Goal: Communication & Community: Answer question/provide support

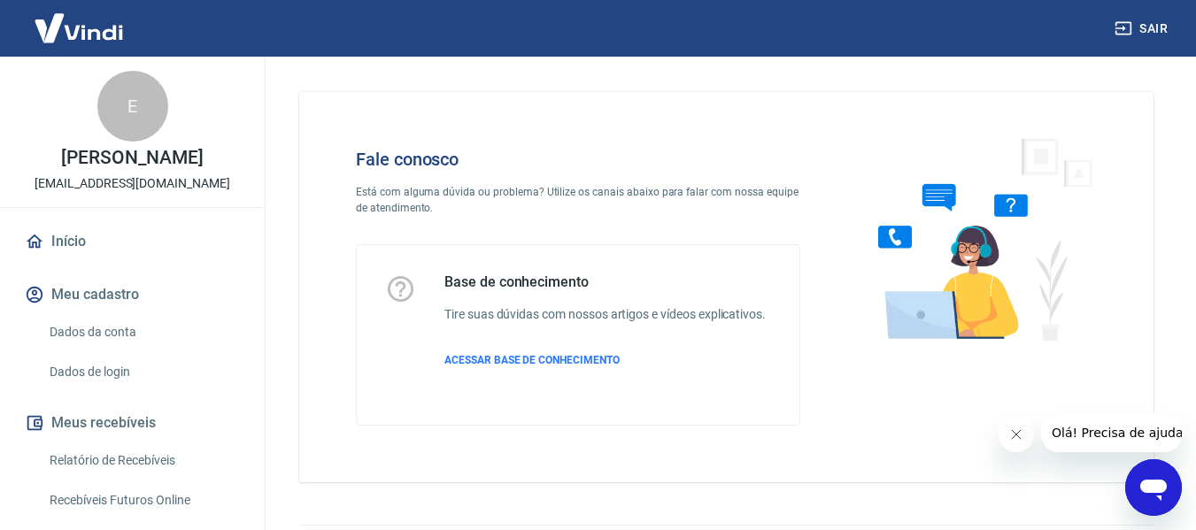
click at [1128, 475] on div "Abrir janela de mensagens" at bounding box center [1153, 487] width 53 height 53
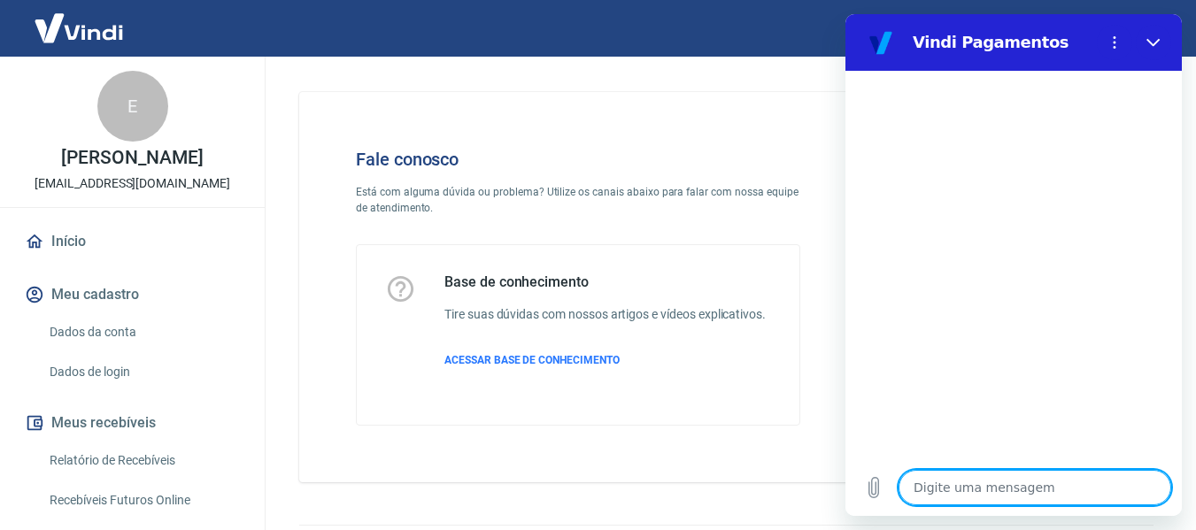
type textarea "t"
type textarea "x"
type textarea "ta"
type textarea "x"
type textarea "tax"
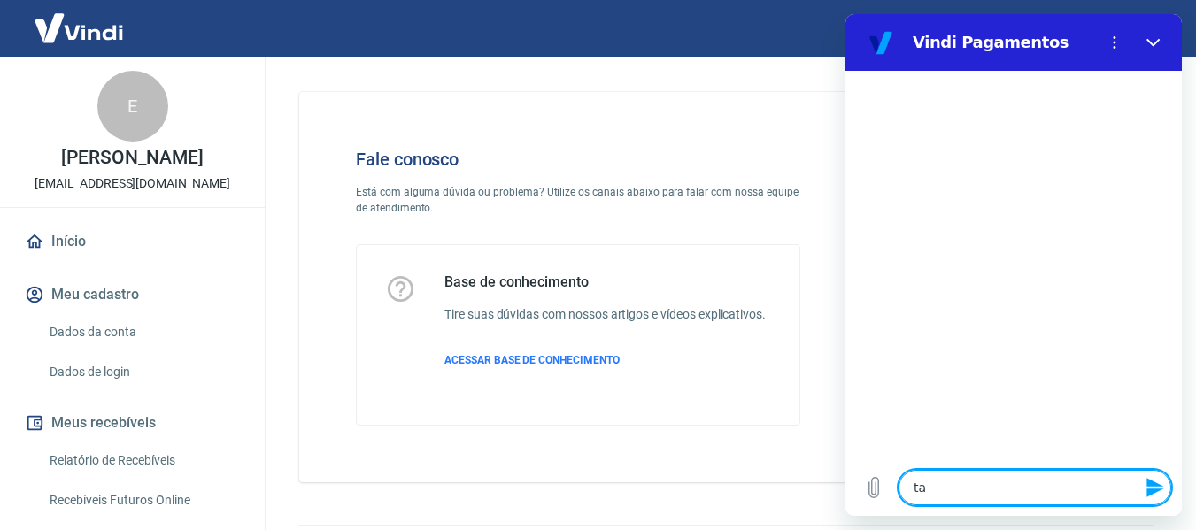
type textarea "x"
type textarea "taxa"
type textarea "x"
type textarea "taxas"
type textarea "x"
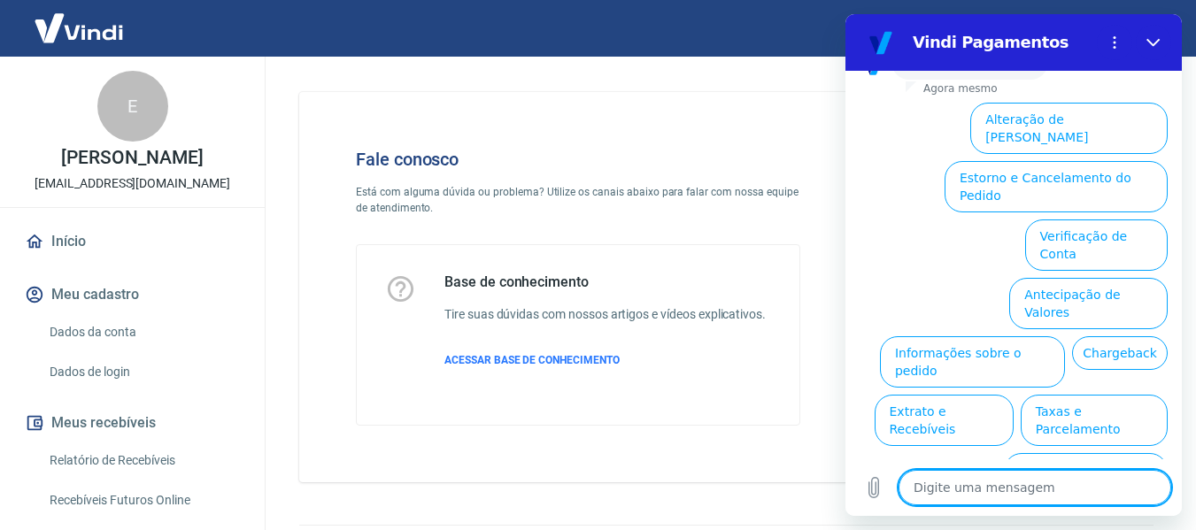
scroll to position [177, 0]
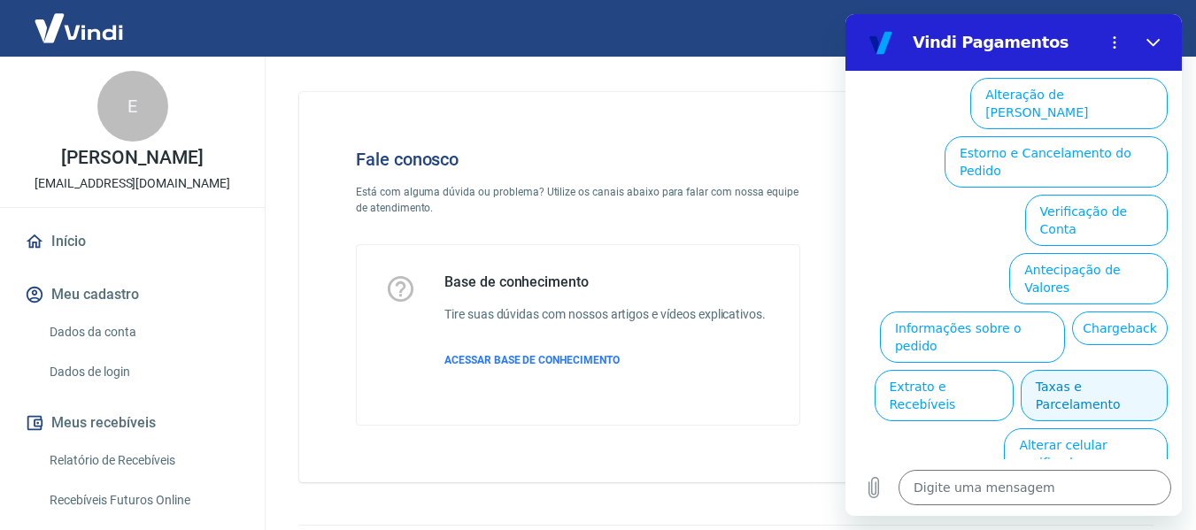
click at [1073, 370] on button "Taxas e Parcelamento" at bounding box center [1094, 395] width 147 height 51
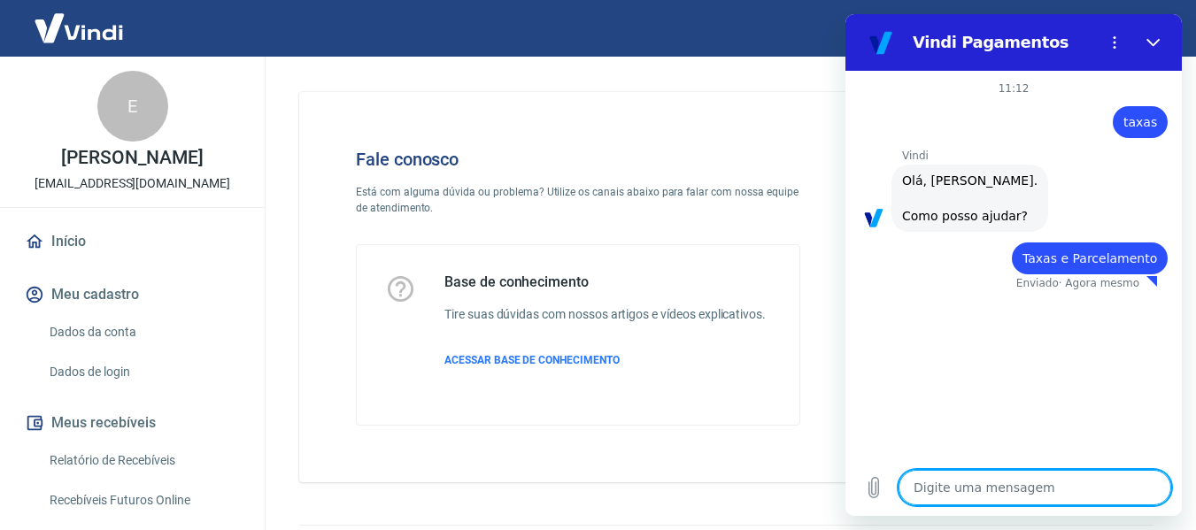
type textarea "x"
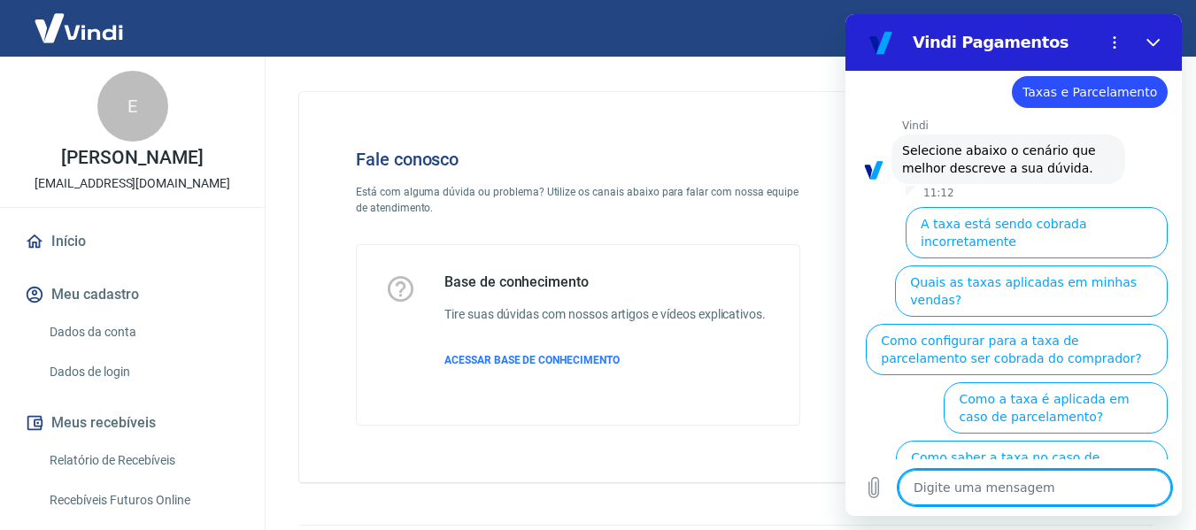
scroll to position [168, 0]
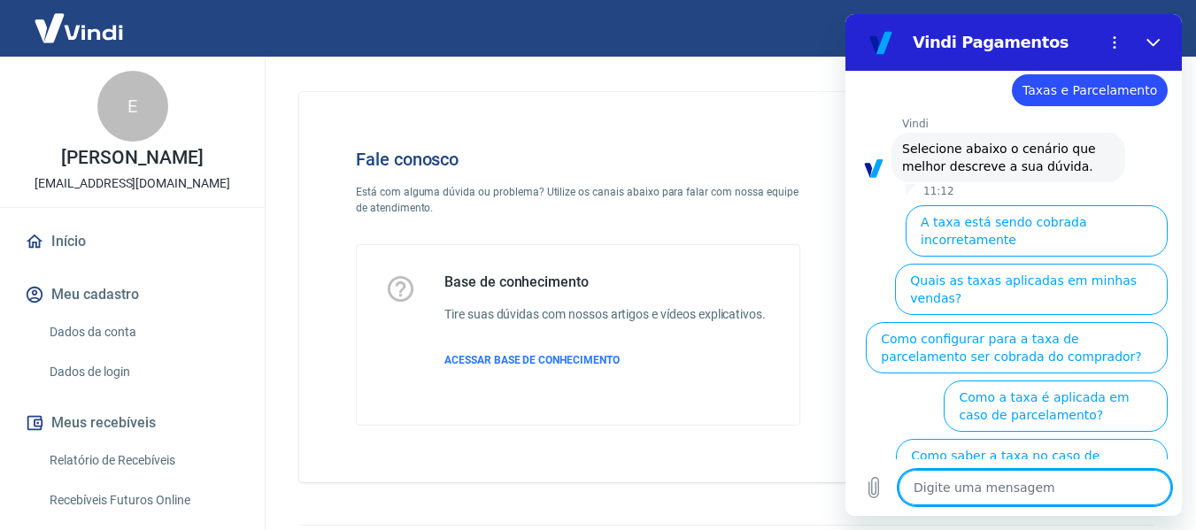
type textarea "a"
type textarea "x"
type textarea "at"
type textarea "x"
type textarea "ate"
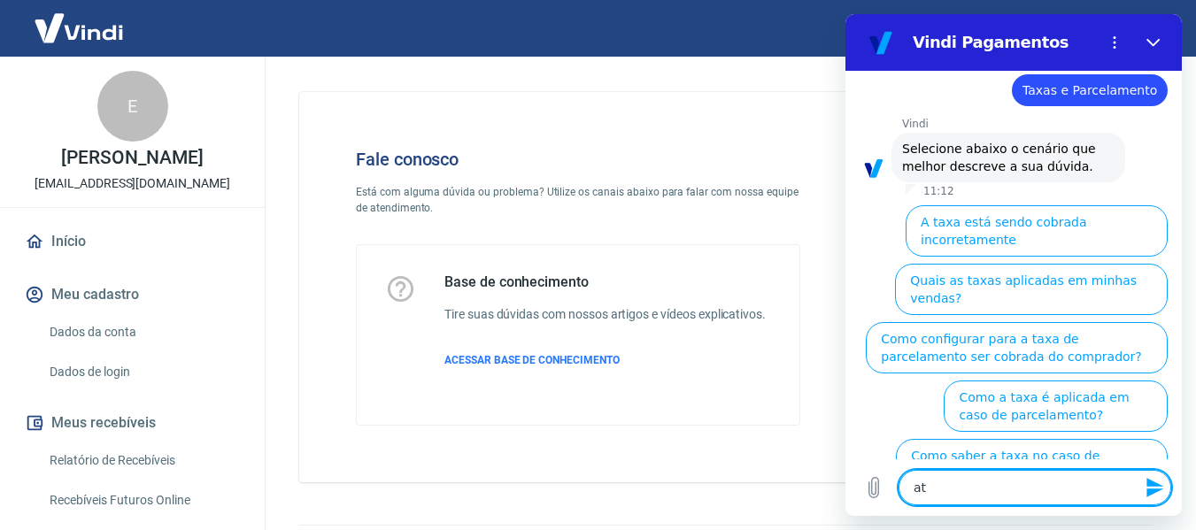
type textarea "x"
type textarea "aten"
type textarea "x"
type textarea "atend"
type textarea "x"
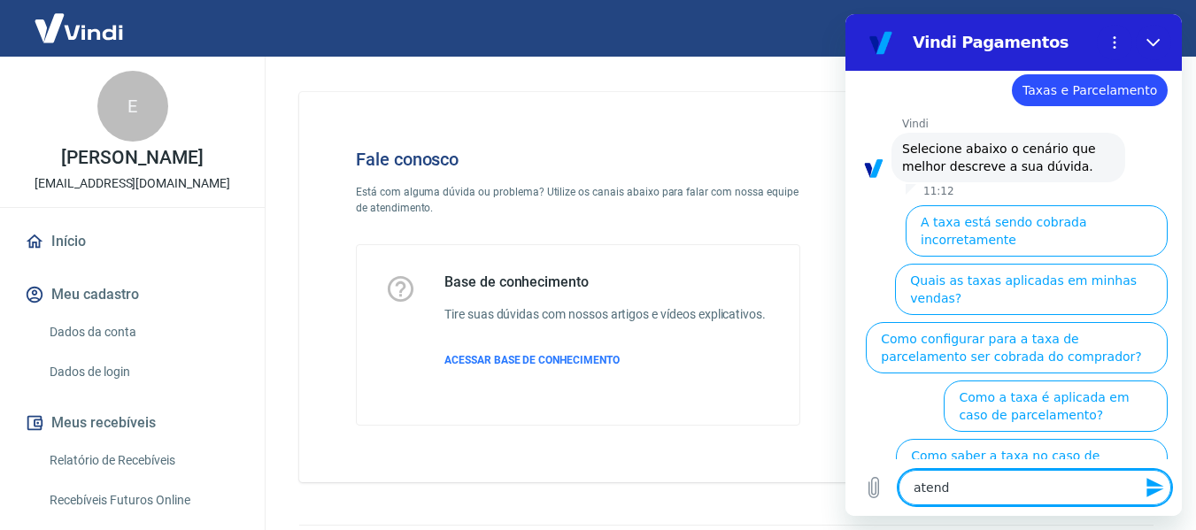
type textarea "atende"
type textarea "x"
type textarea "atenden"
type textarea "x"
type textarea "atendent"
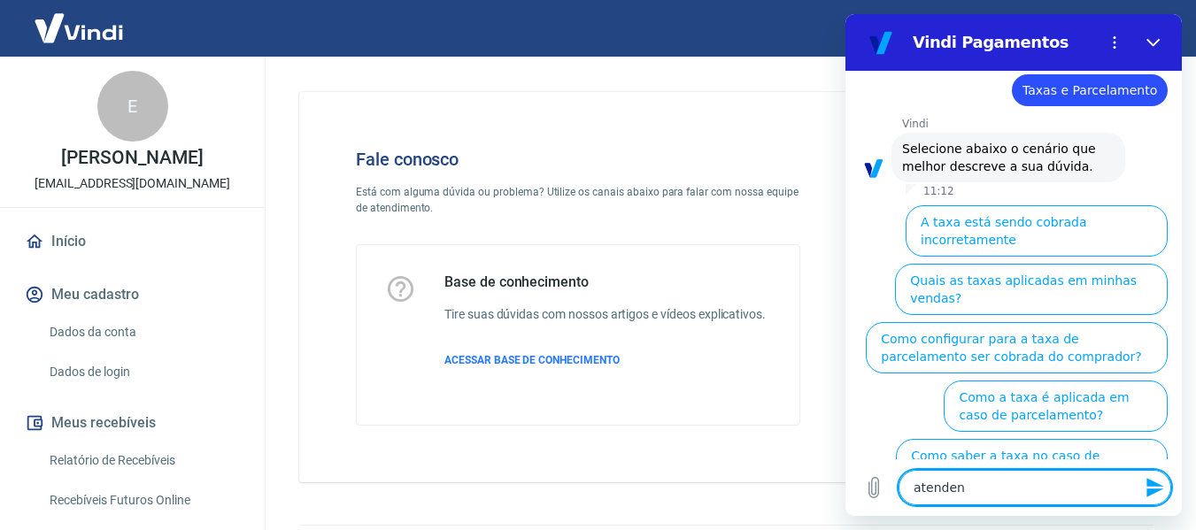
type textarea "x"
type textarea "atendente"
type textarea "x"
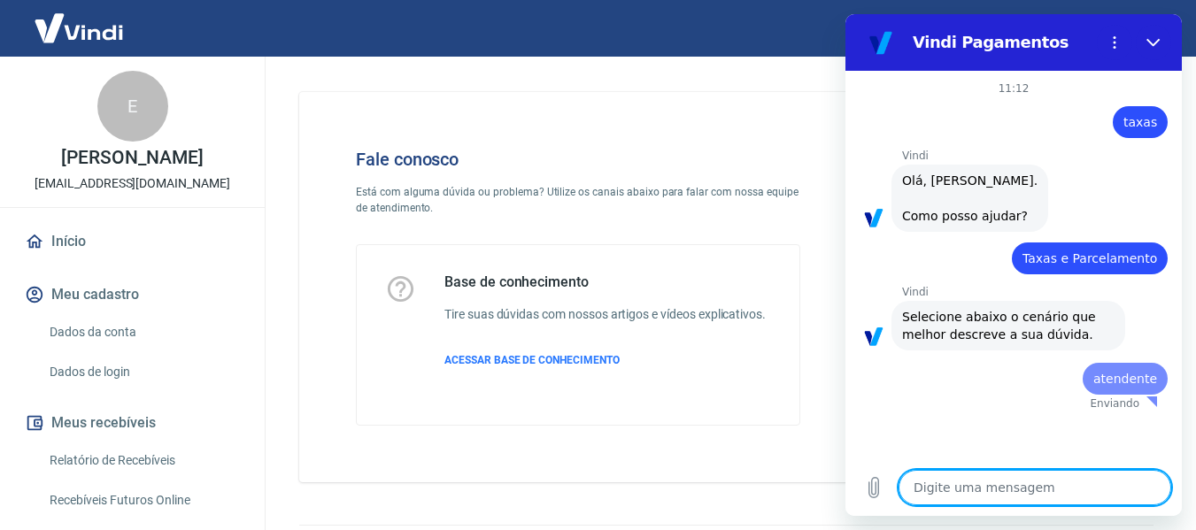
scroll to position [0, 0]
type textarea "x"
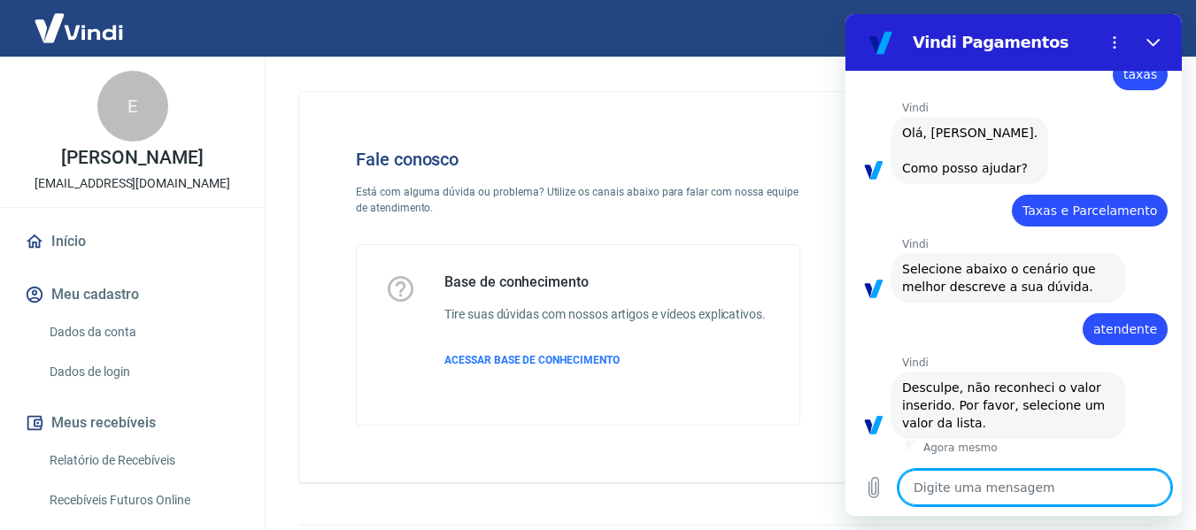
scroll to position [66, 0]
click at [1027, 490] on textarea at bounding box center [1035, 487] width 273 height 35
type textarea "b"
type textarea "x"
type textarea "bo"
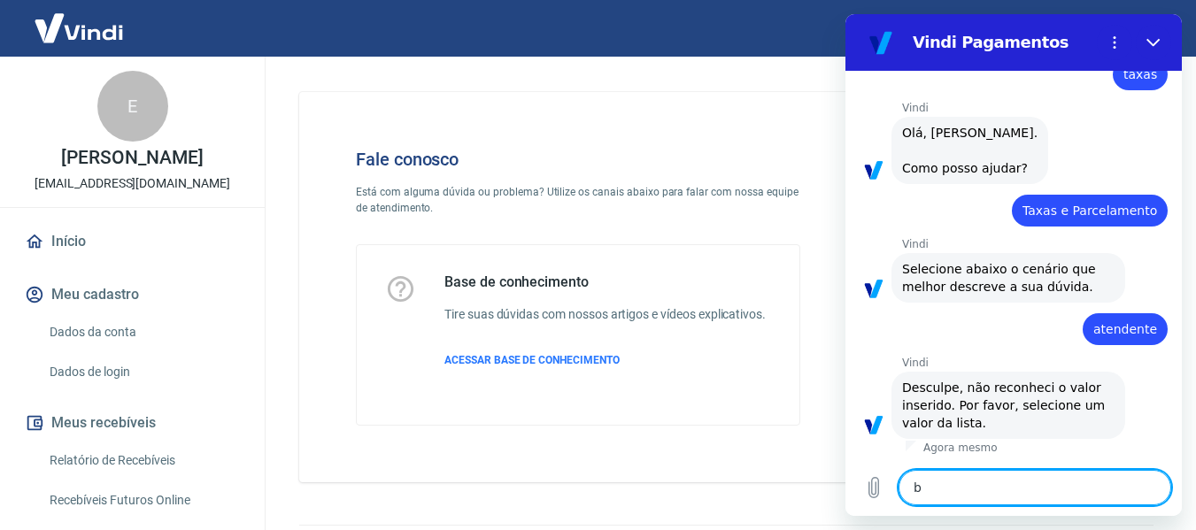
type textarea "x"
type textarea "bom"
type textarea "x"
type textarea "bom"
type textarea "x"
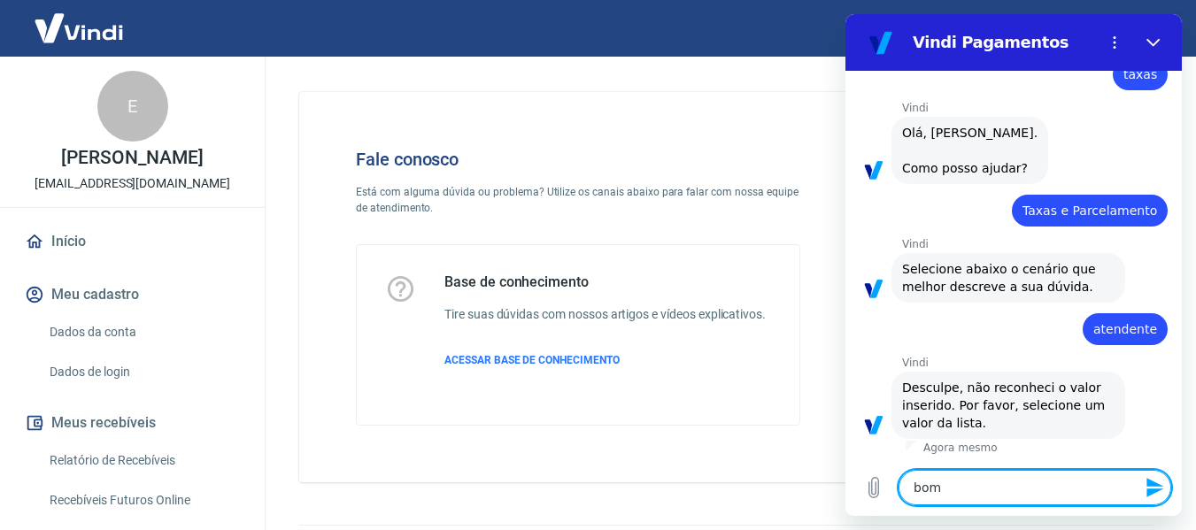
type textarea "bom d"
type textarea "x"
type textarea "bom di"
type textarea "x"
type textarea "bom dia"
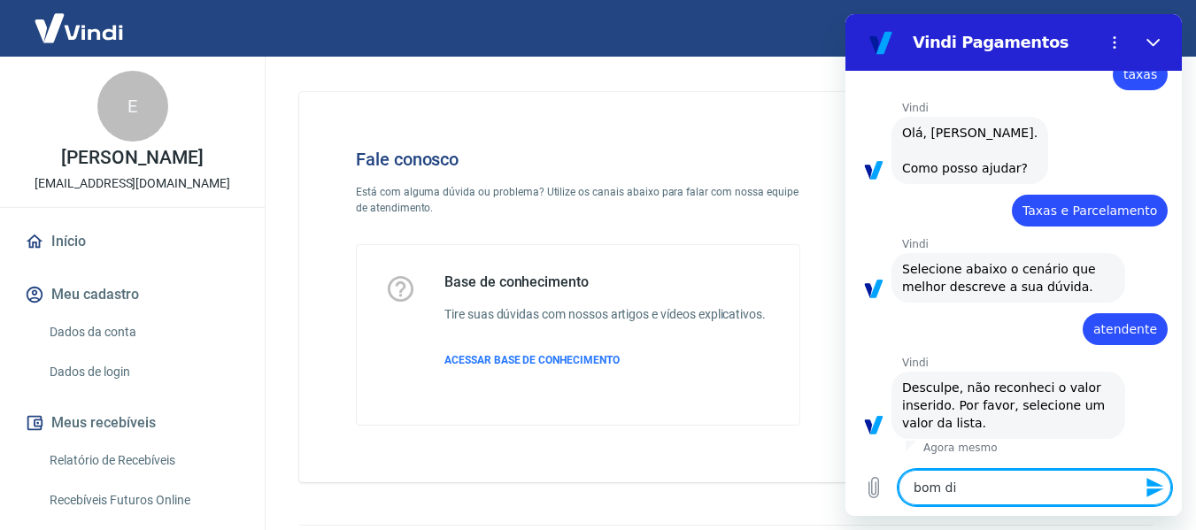
type textarea "x"
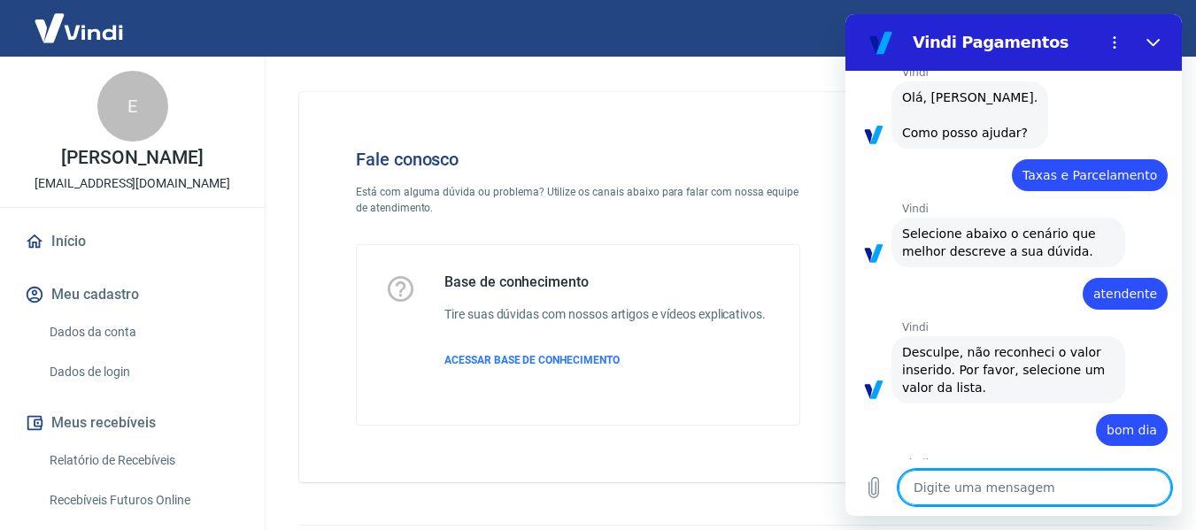
scroll to position [0, 0]
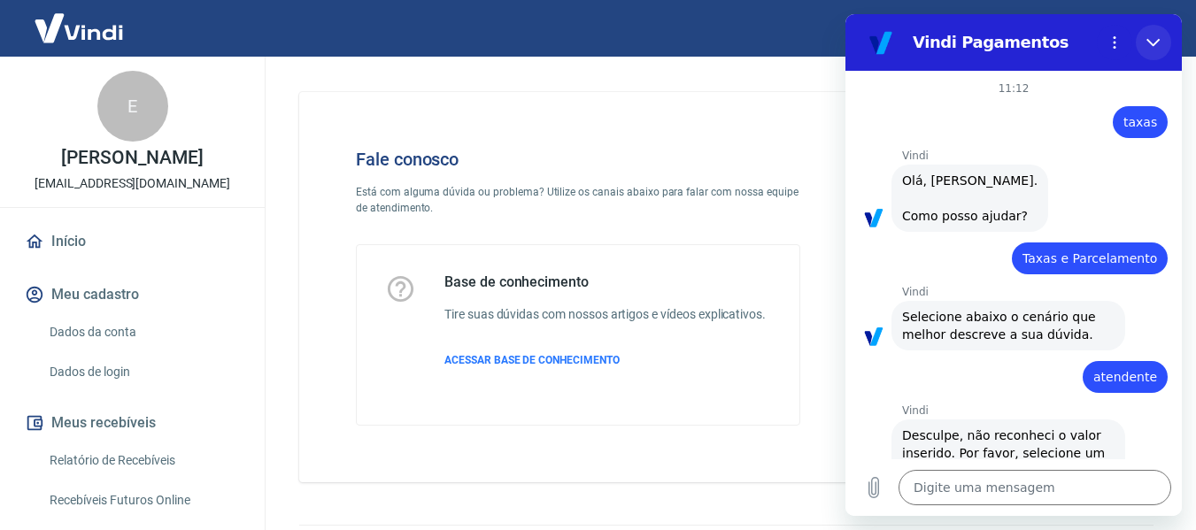
click at [1154, 47] on icon "Fechar" at bounding box center [1153, 42] width 14 height 14
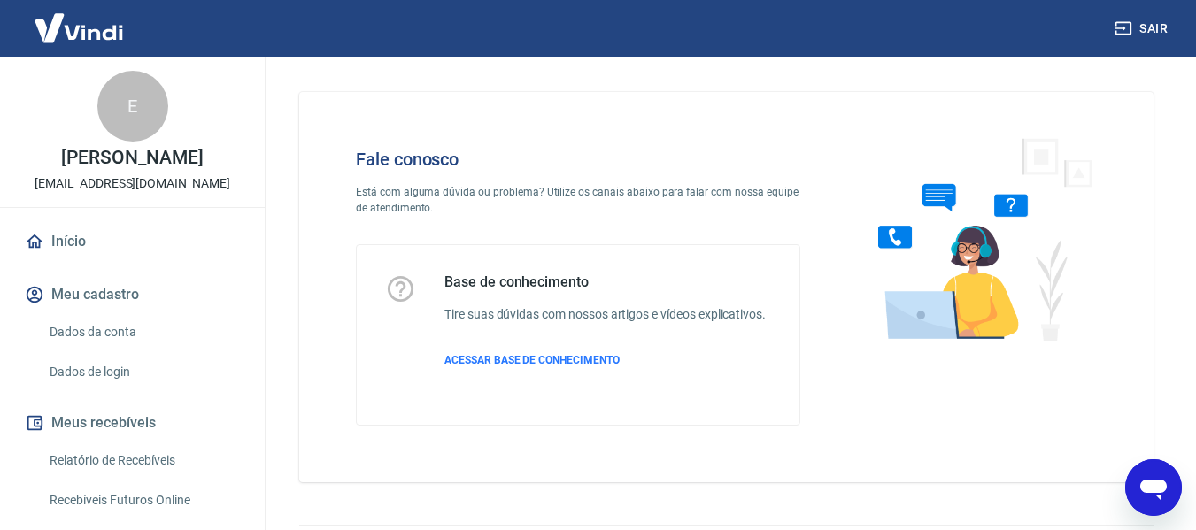
click at [1153, 504] on div "Abrir janela de mensagens" at bounding box center [1153, 487] width 53 height 53
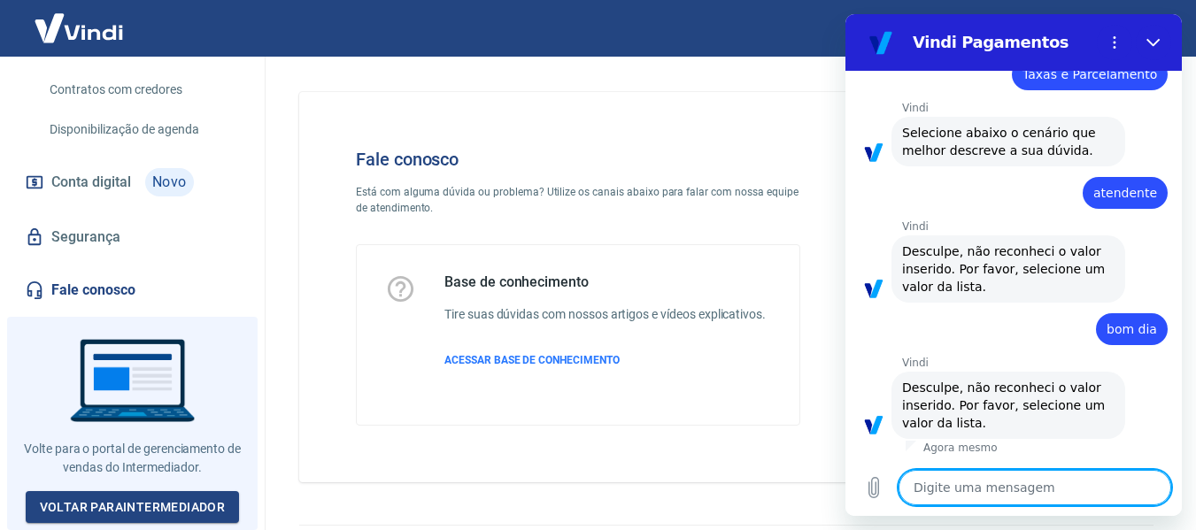
scroll to position [462, 0]
click at [113, 306] on link "Fale conosco" at bounding box center [132, 290] width 222 height 39
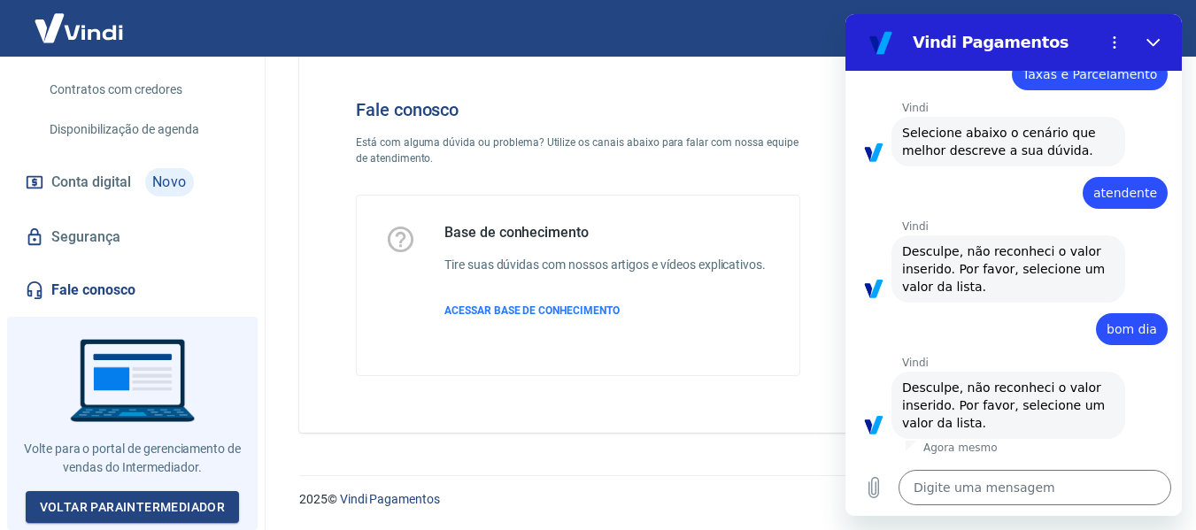
scroll to position [0, 0]
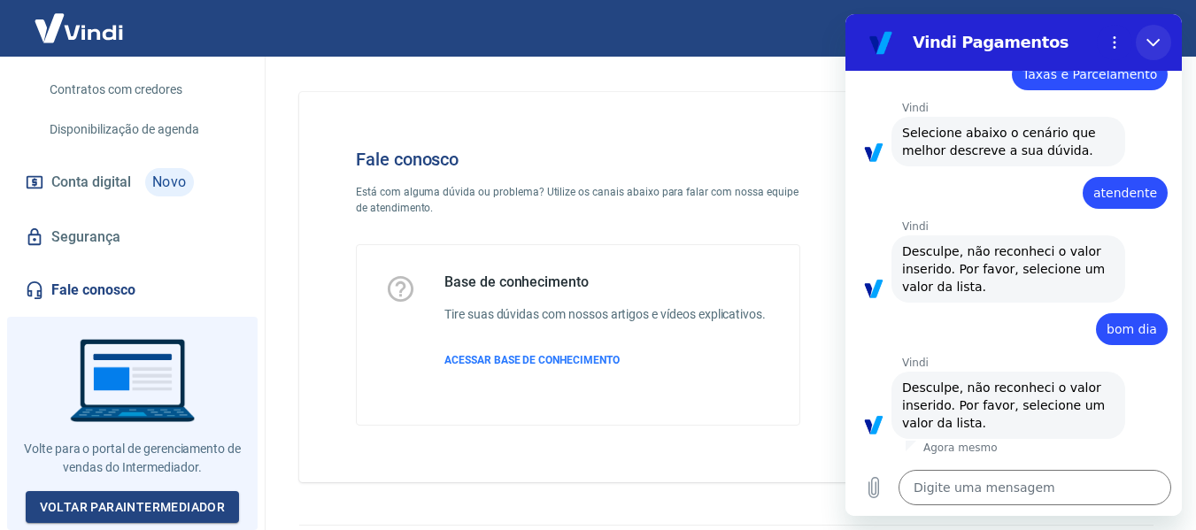
click at [1164, 41] on button "Fechar" at bounding box center [1153, 42] width 35 height 35
type textarea "x"
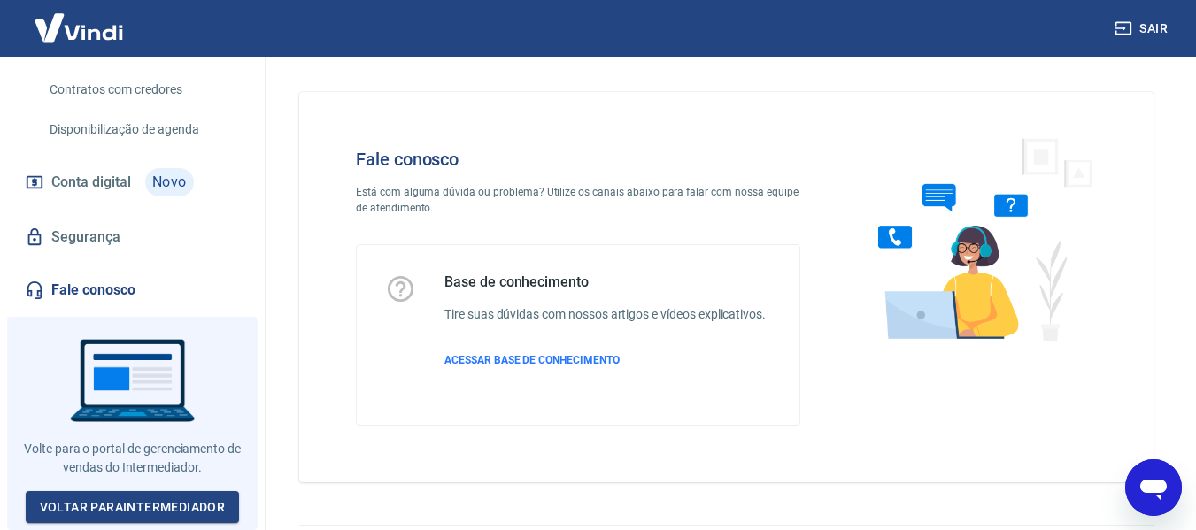
click at [994, 246] on img at bounding box center [977, 238] width 269 height 236
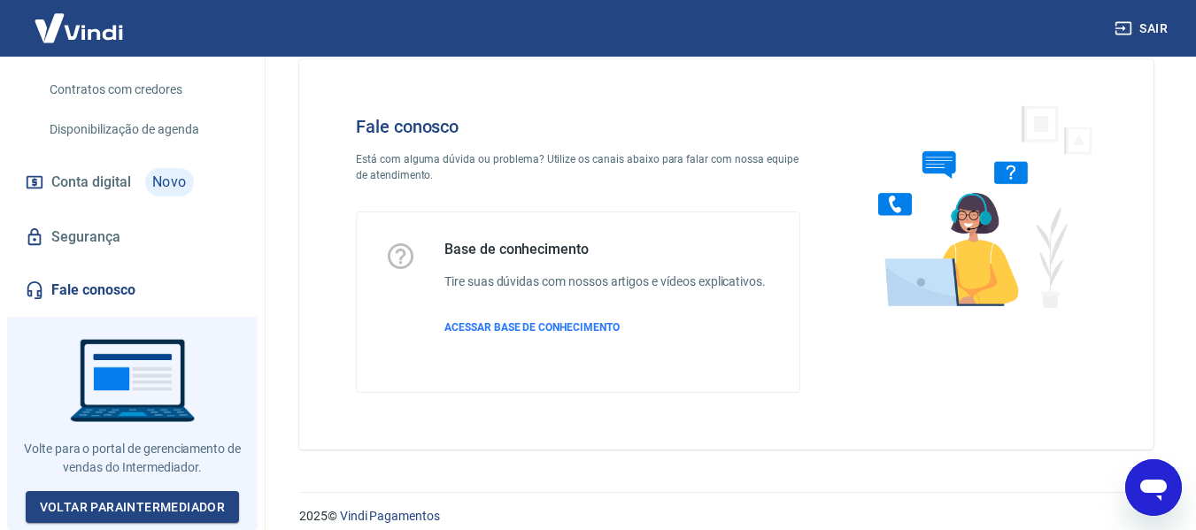
scroll to position [50, 0]
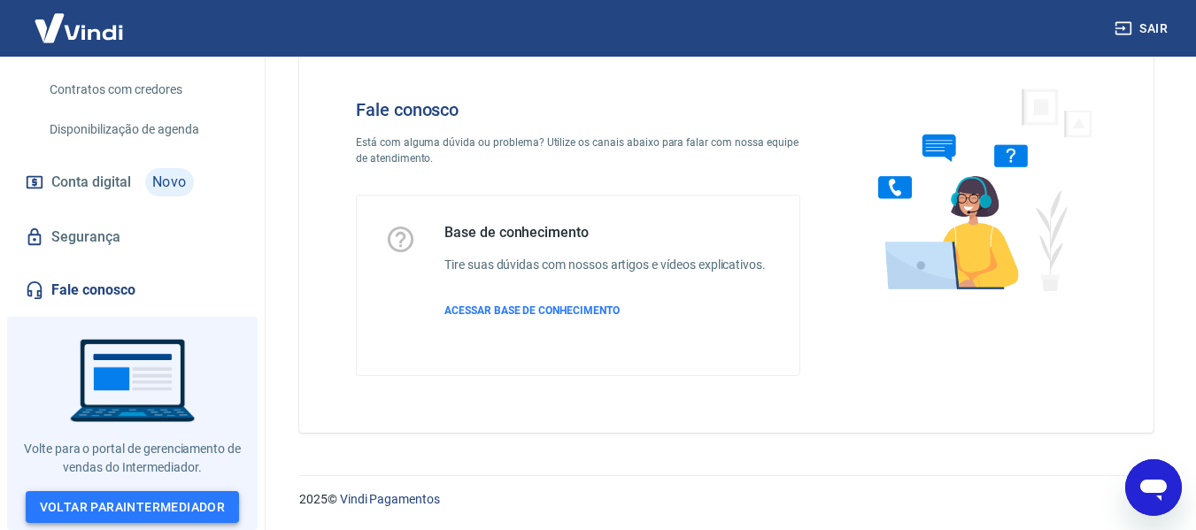
click at [140, 512] on link "Voltar para Intermediador" at bounding box center [133, 507] width 214 height 33
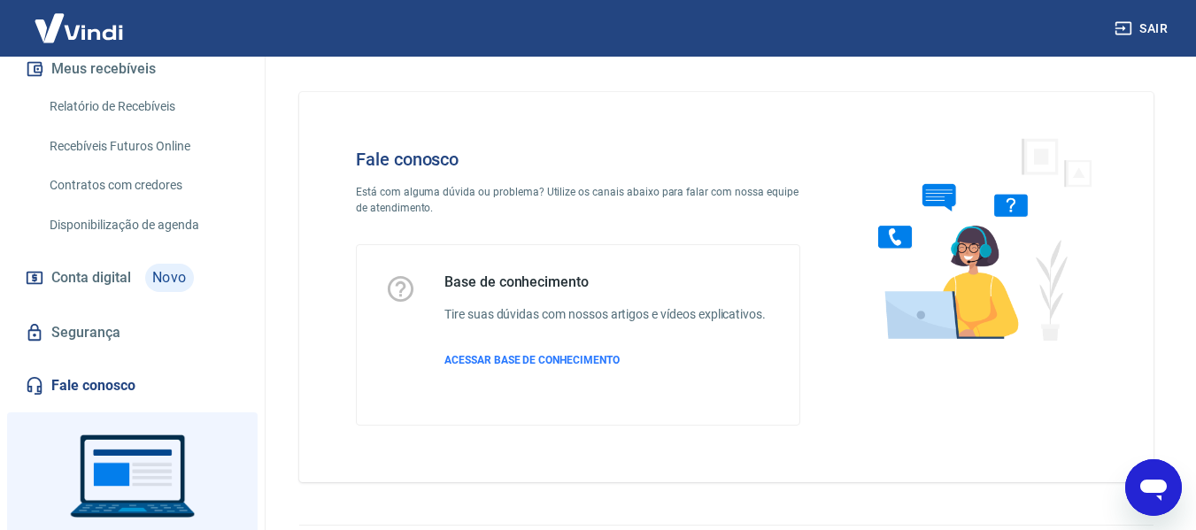
scroll to position [462, 0]
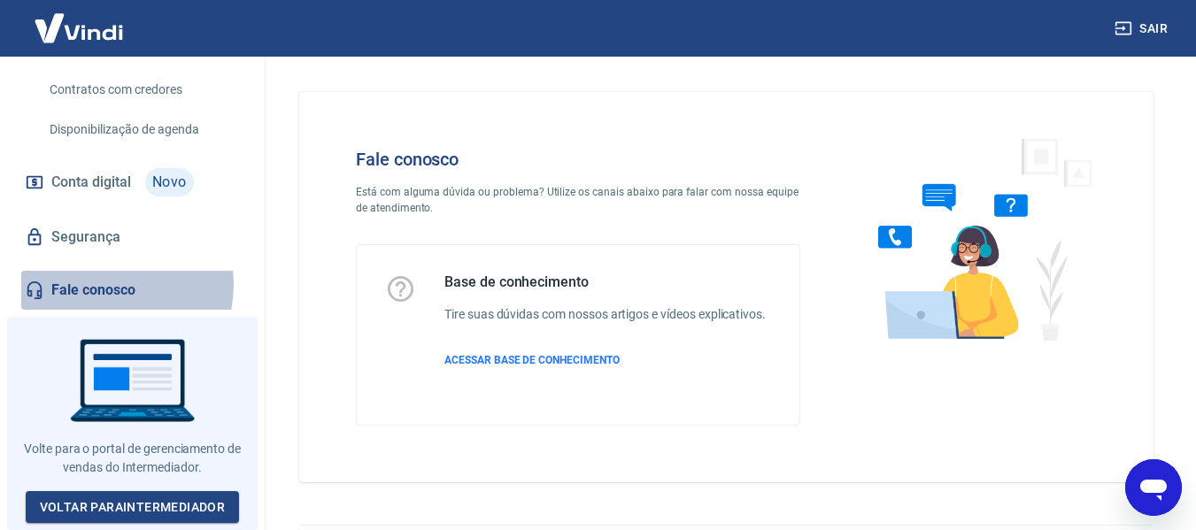
click at [112, 291] on link "Fale conosco" at bounding box center [132, 290] width 222 height 39
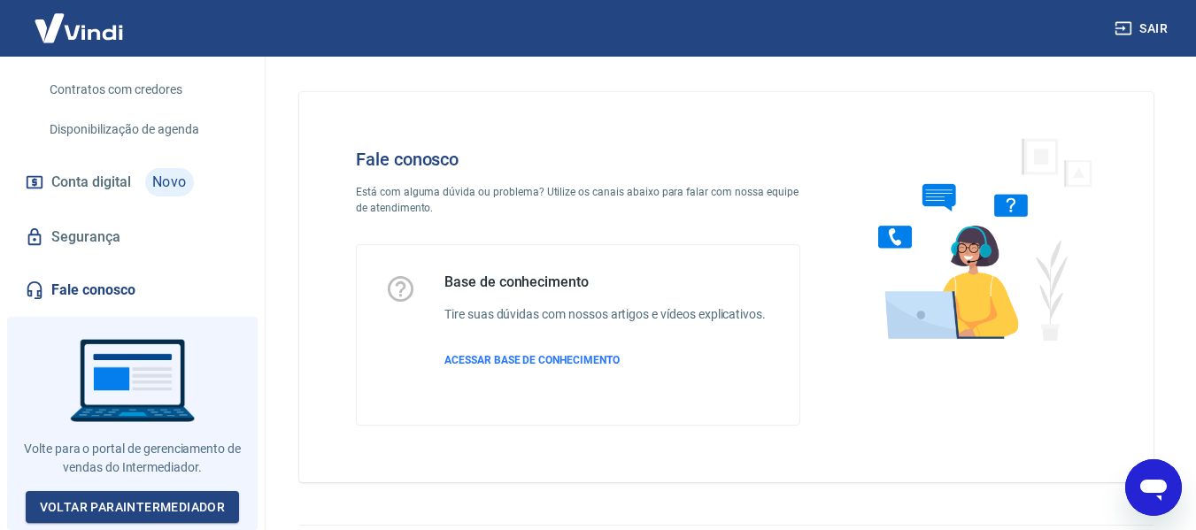
click at [1153, 498] on icon "Abrir janela de mensagens" at bounding box center [1154, 488] width 32 height 32
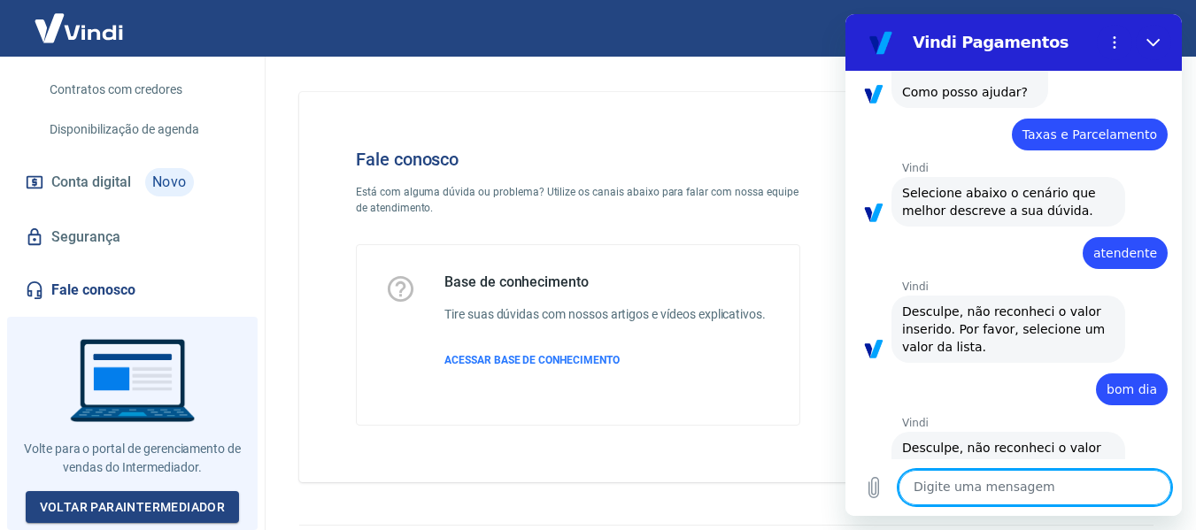
scroll to position [202, 0]
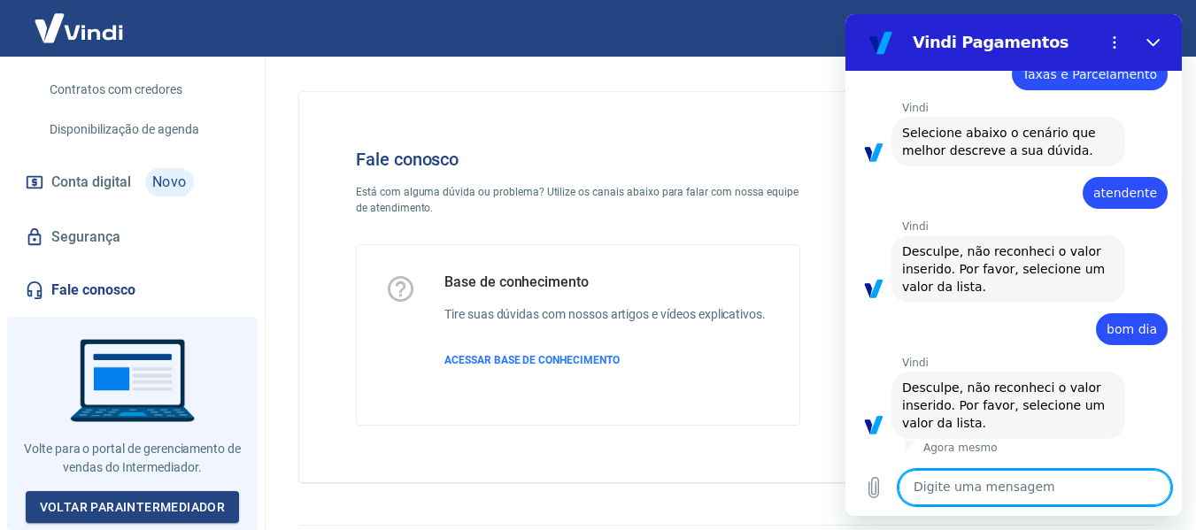
click at [999, 510] on div "Digite uma mensagem x" at bounding box center [1013, 487] width 336 height 57
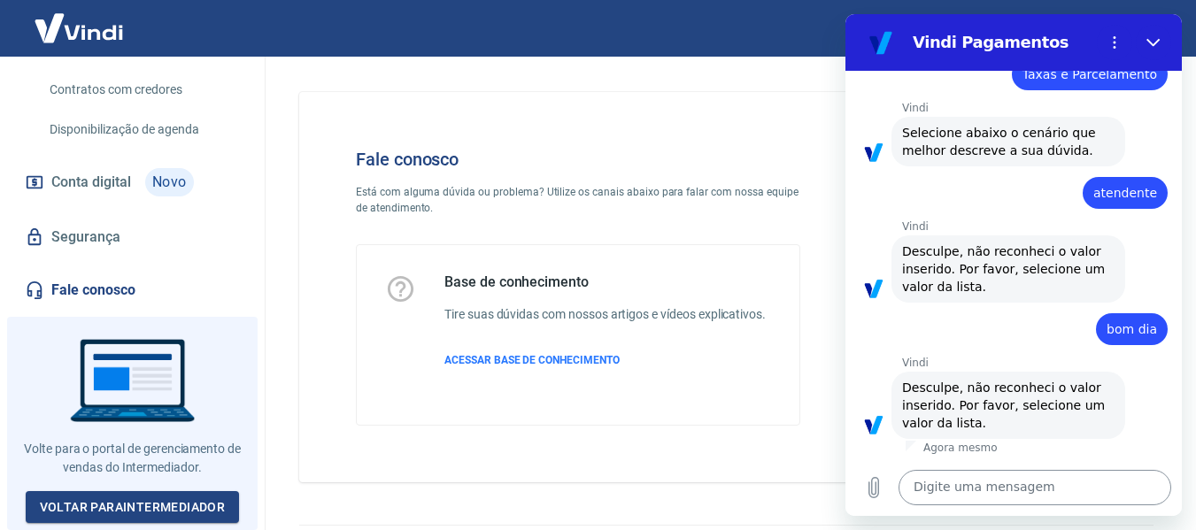
click at [998, 502] on textarea at bounding box center [1035, 487] width 273 height 35
click at [888, 495] on button "Carregar arquivo" at bounding box center [873, 487] width 35 height 35
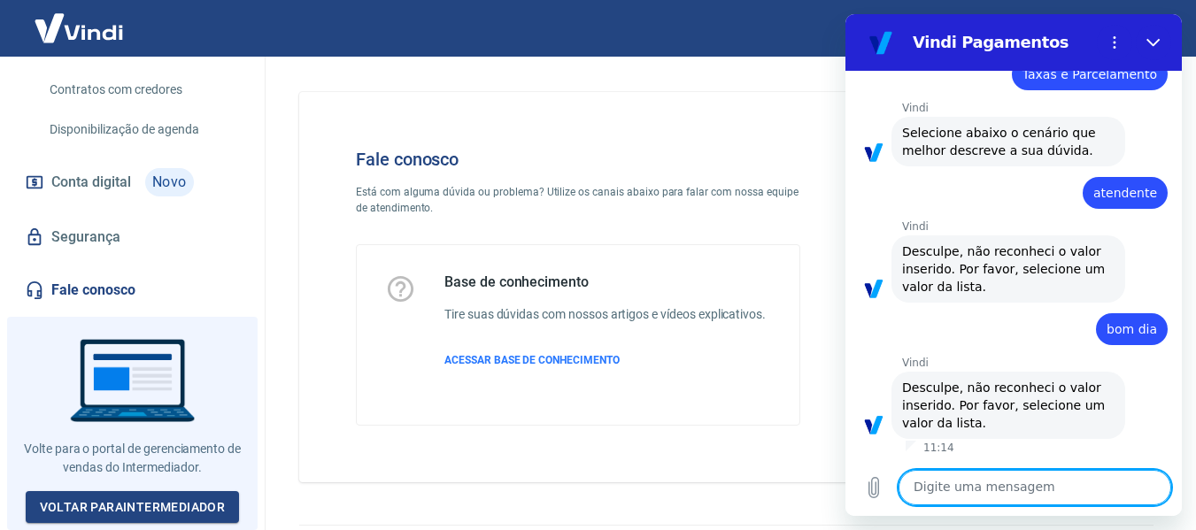
click at [1045, 472] on textarea at bounding box center [1035, 487] width 273 height 35
type textarea "bom dia"
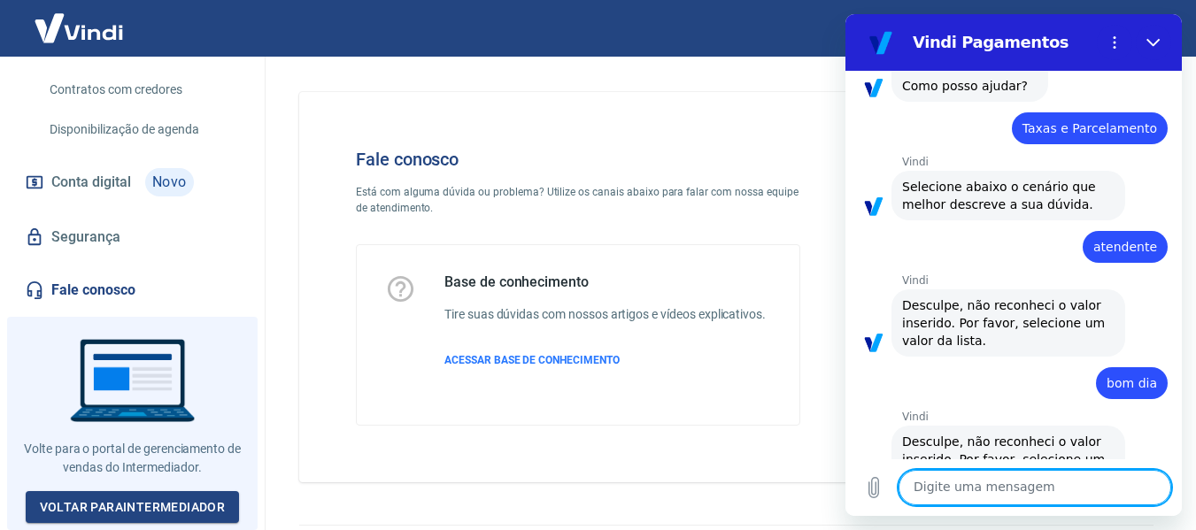
scroll to position [338, 0]
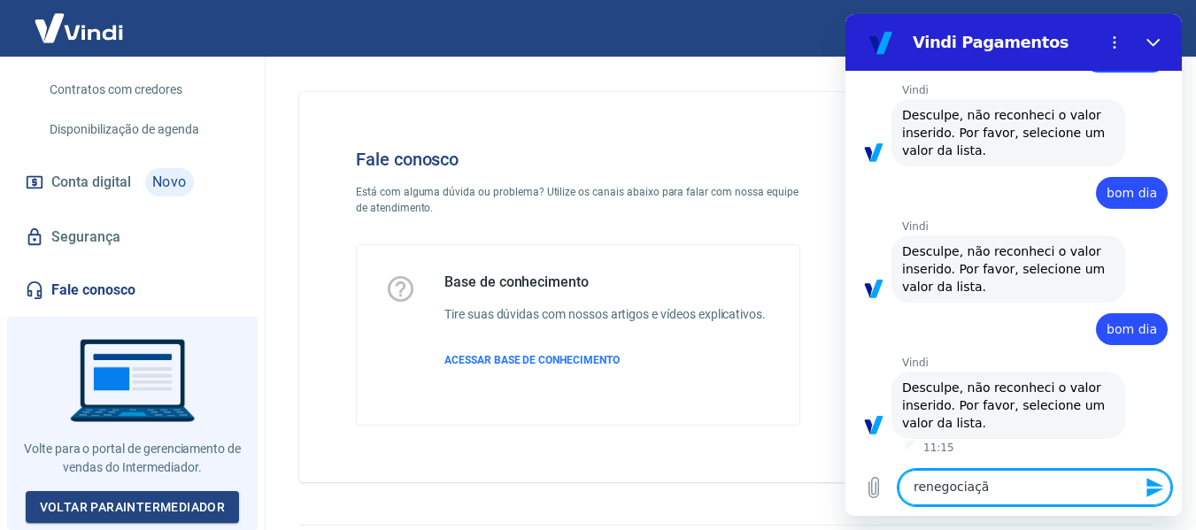
type textarea "renegociação"
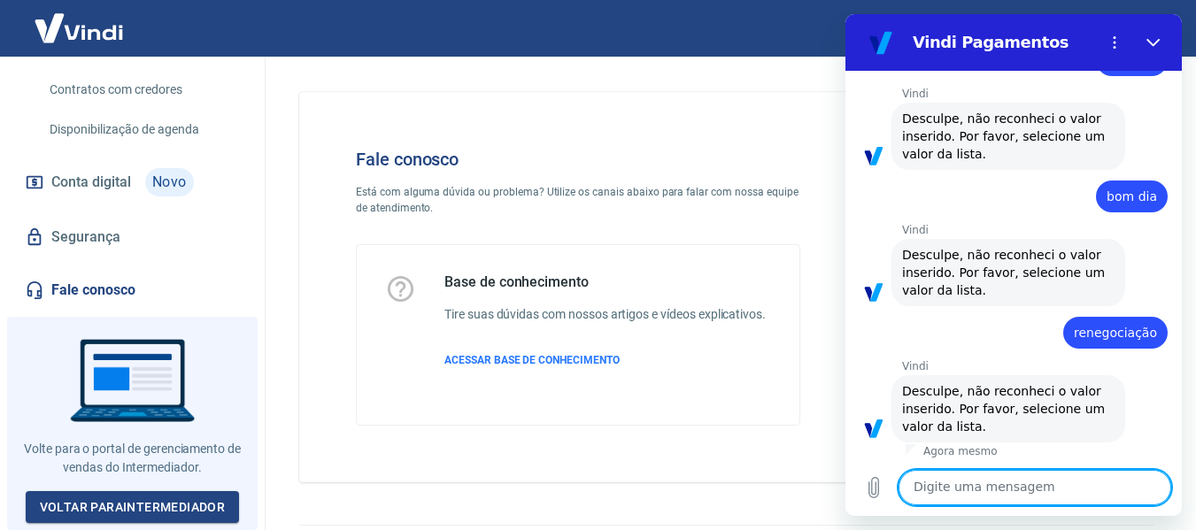
scroll to position [475, 0]
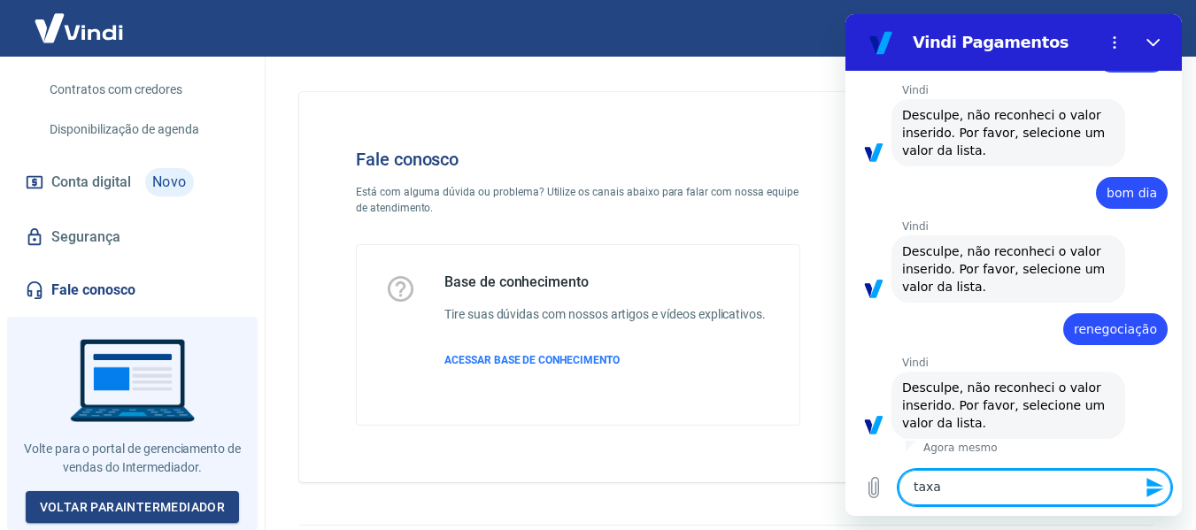
type textarea "taxas"
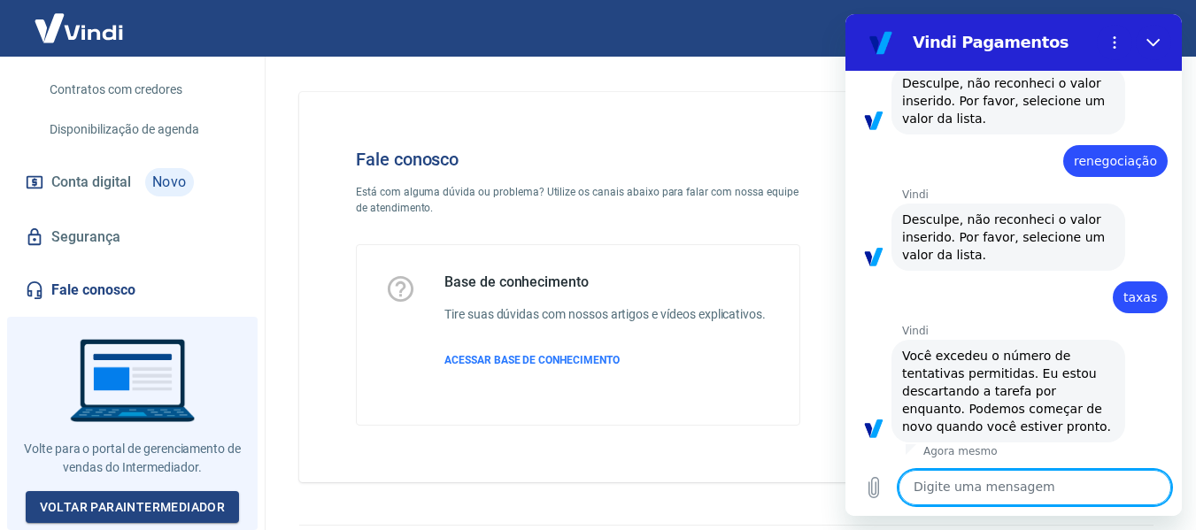
scroll to position [646, 0]
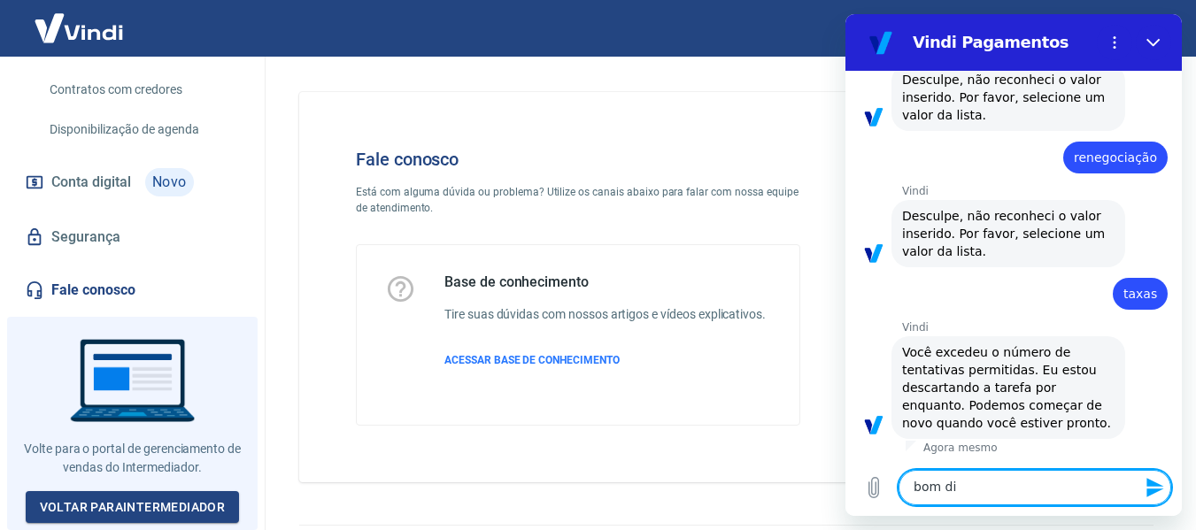
type textarea "bom dia"
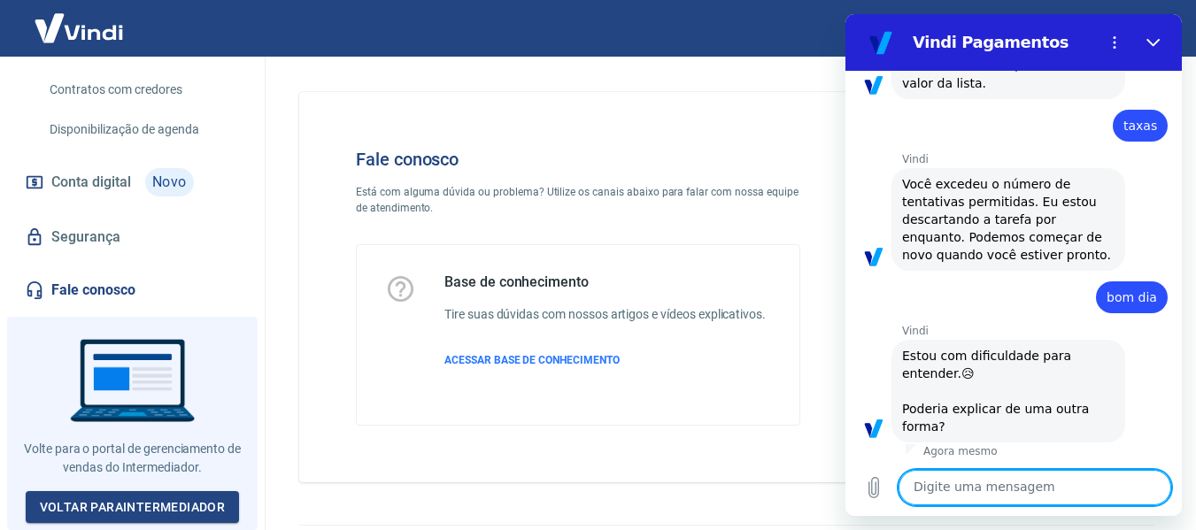
scroll to position [818, 0]
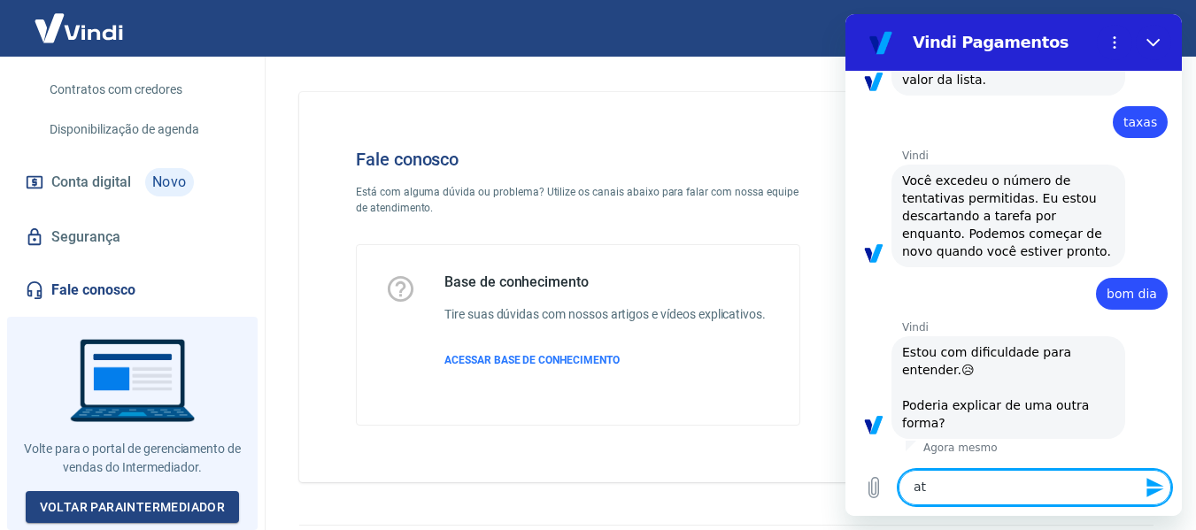
type textarea "a"
type textarea "atendente"
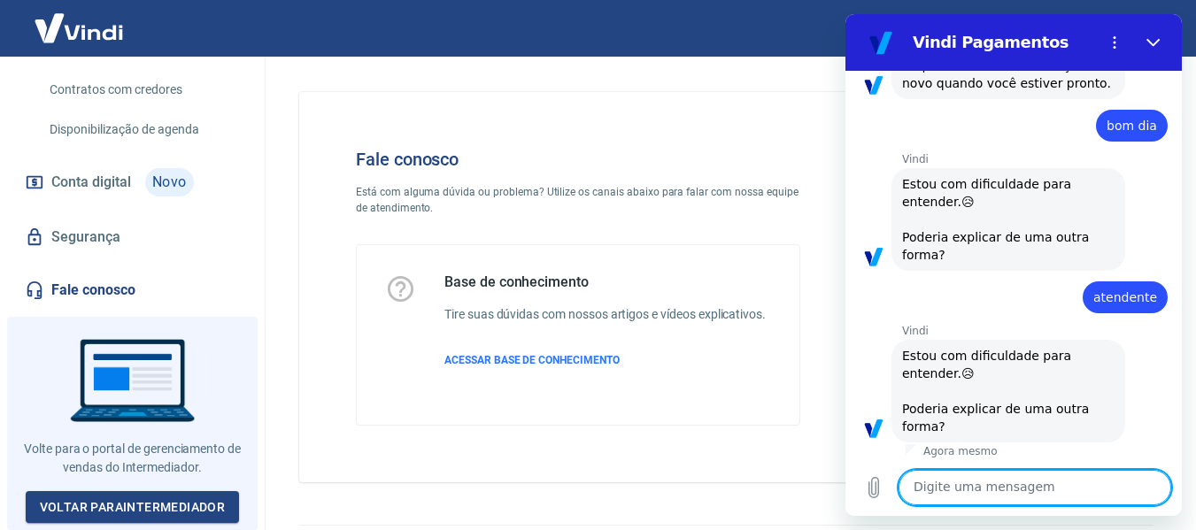
scroll to position [990, 0]
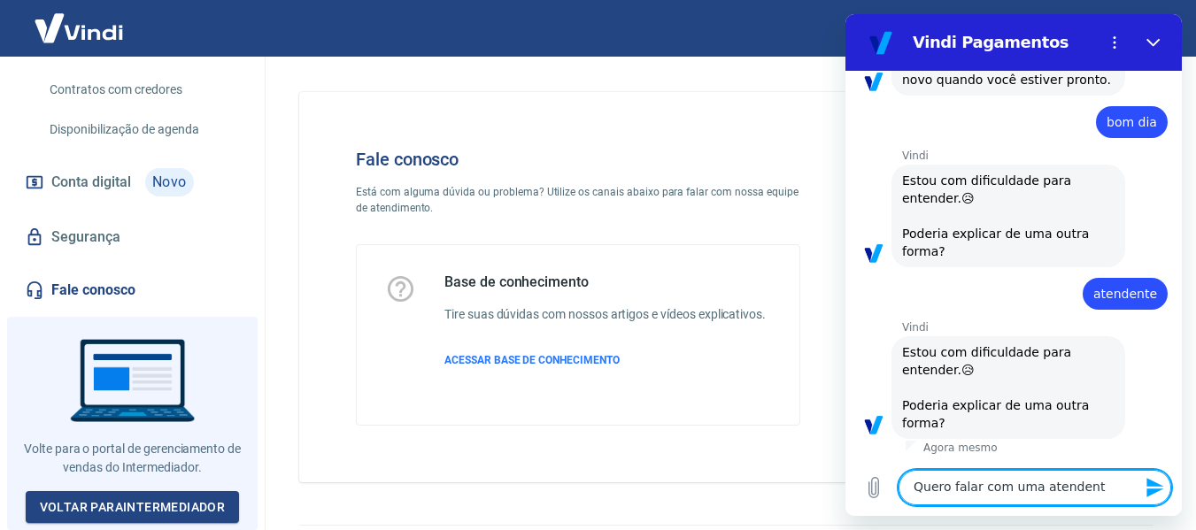
type textarea "Quero falar com uma atendente"
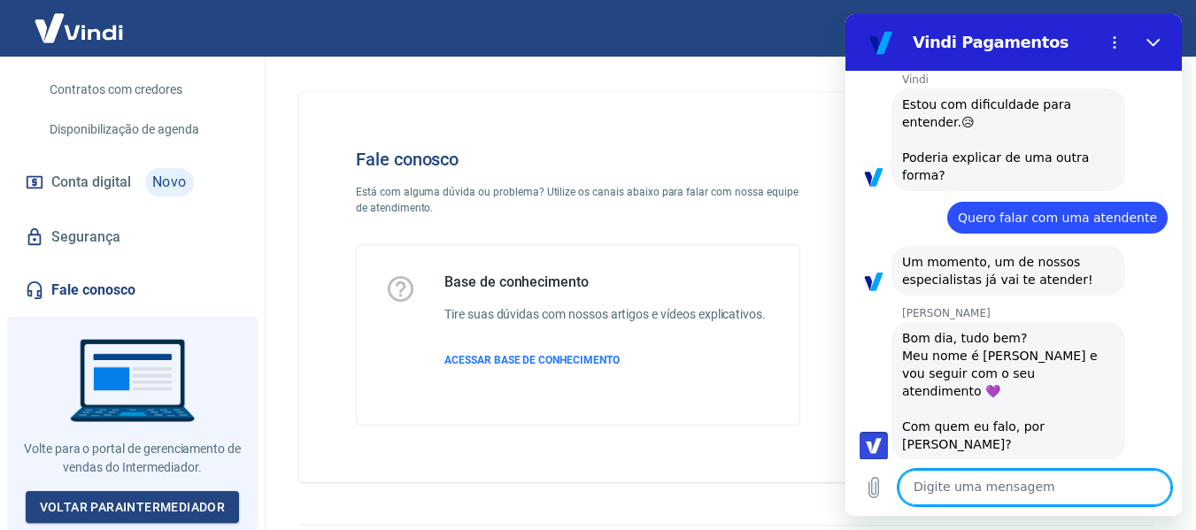
scroll to position [1223, 0]
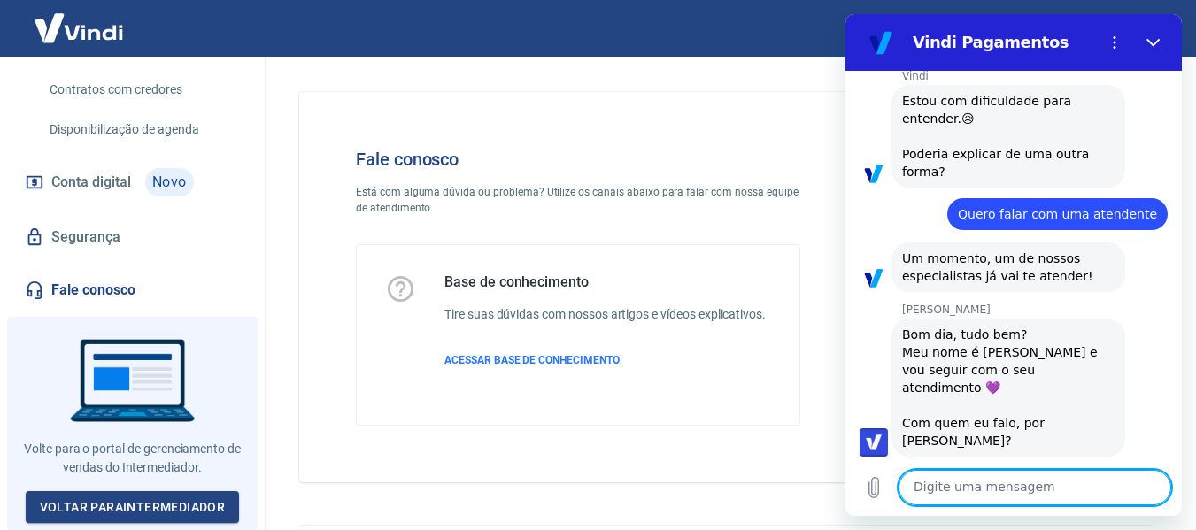
type textarea "V"
type textarea "i"
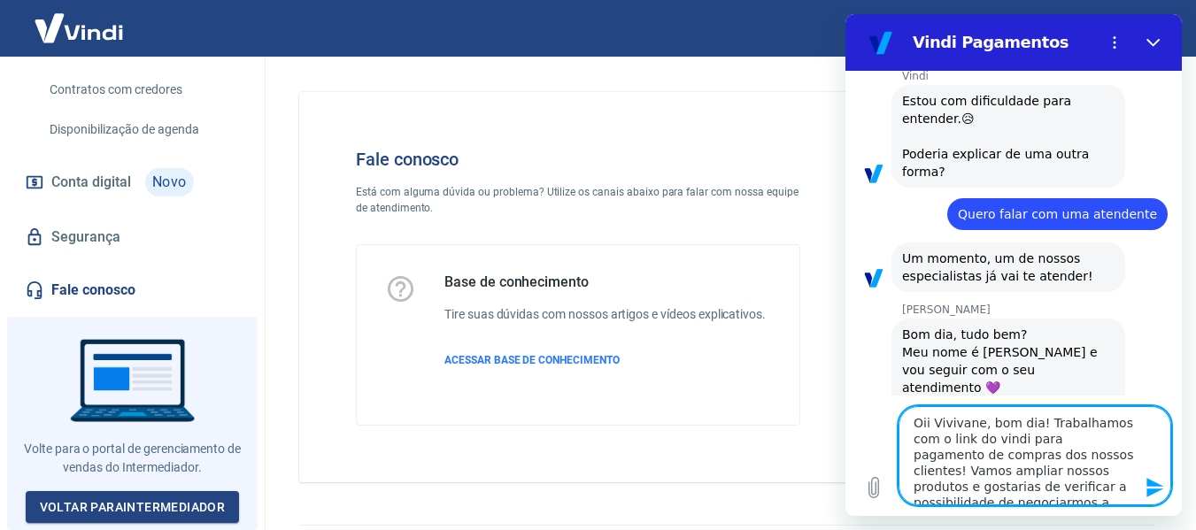
scroll to position [7, 0]
type textarea "Oii Vivivane, bom dia! Trabalhamos com o link do vindi para pagamento de compra…"
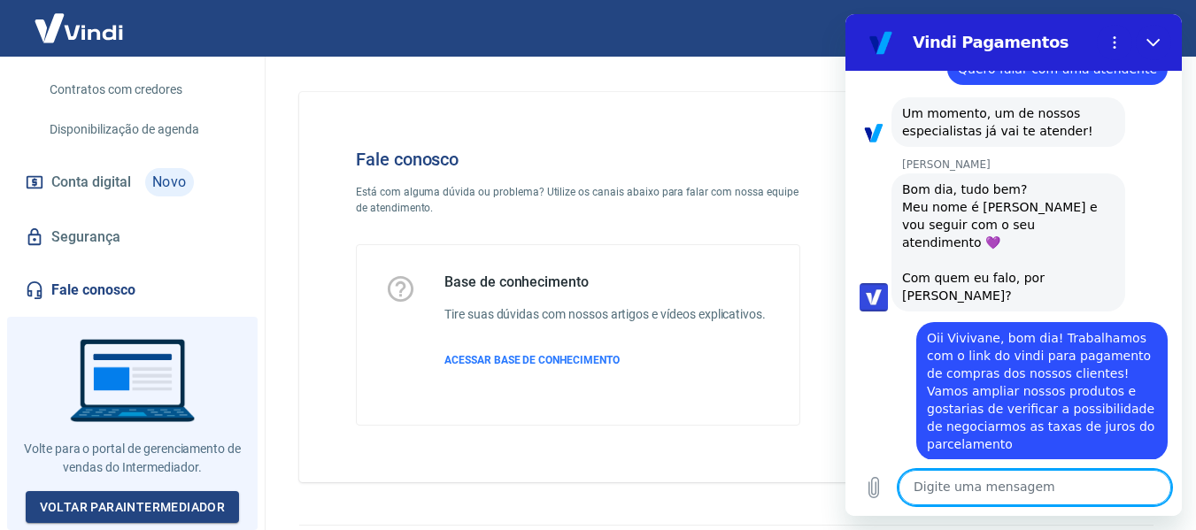
scroll to position [1372, 0]
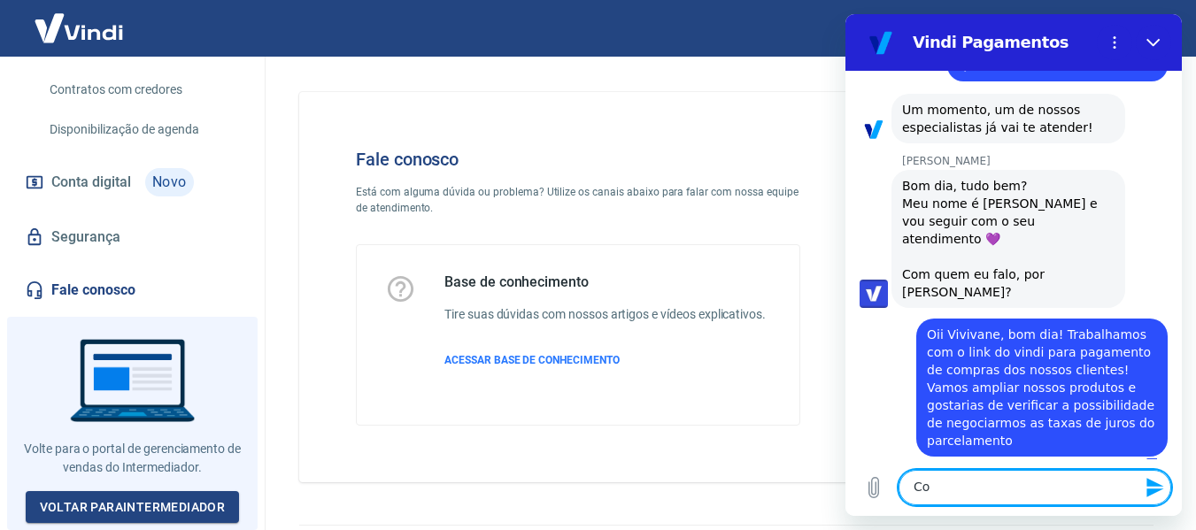
type textarea "C"
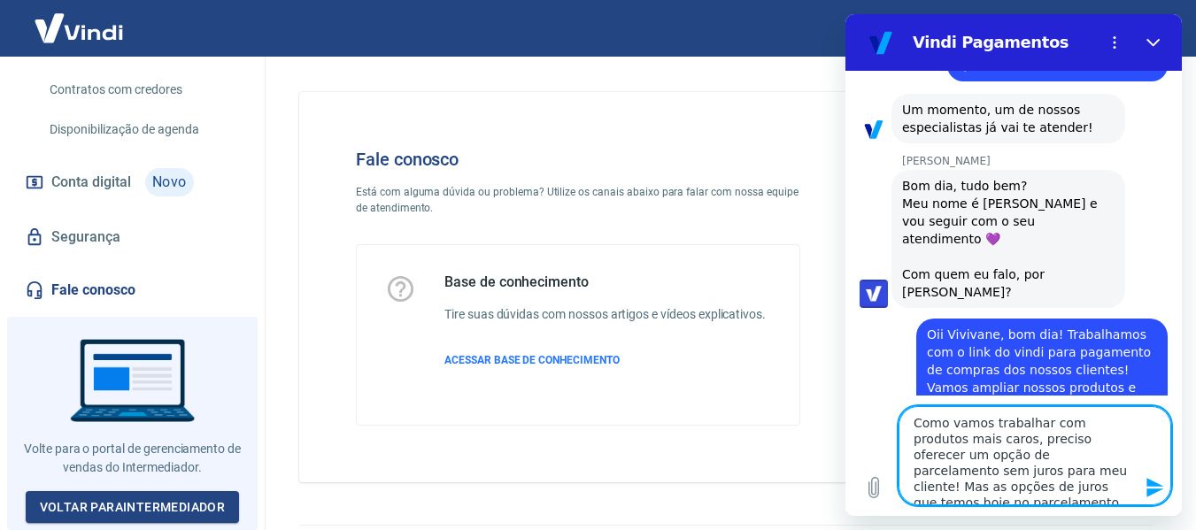
scroll to position [7, 0]
type textarea "Como vamos trabalhar com produtos mais caros, preciso oferecer um opção de parc…"
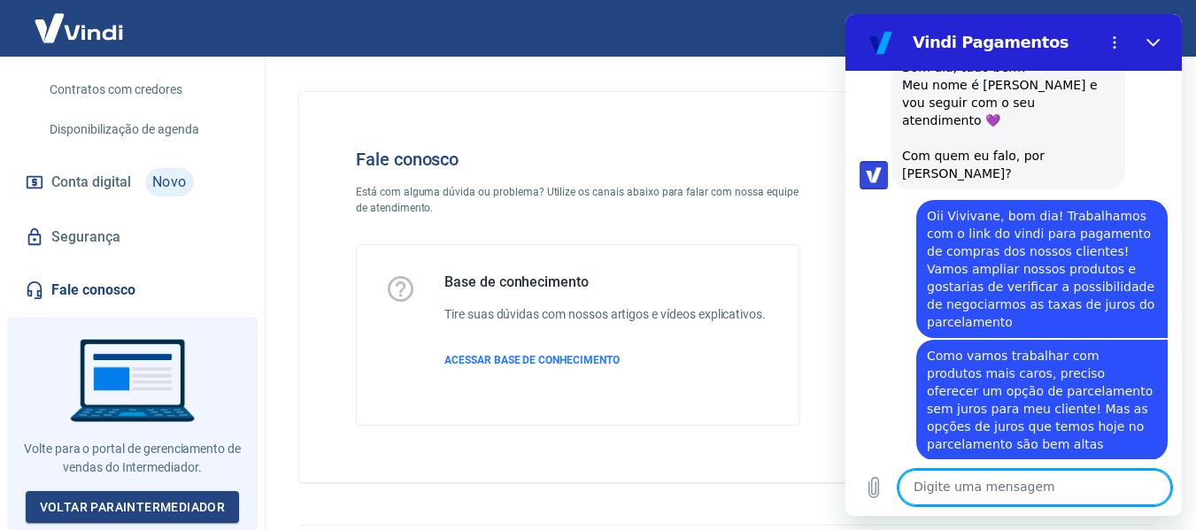
scroll to position [1494, 0]
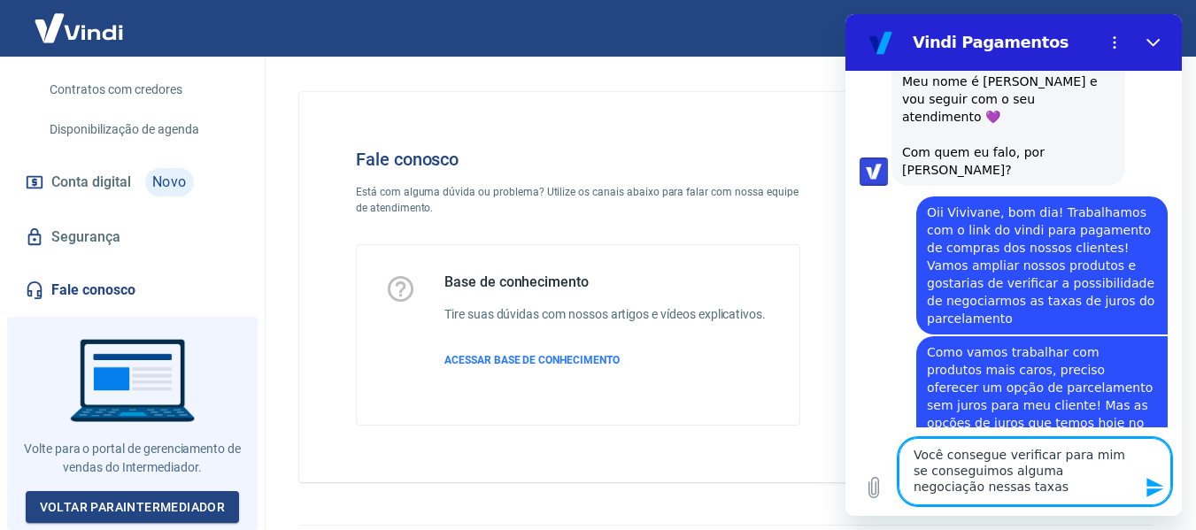
type textarea "Você consegue verificar para mim se conseguimos alguma negociação nessas taxas?"
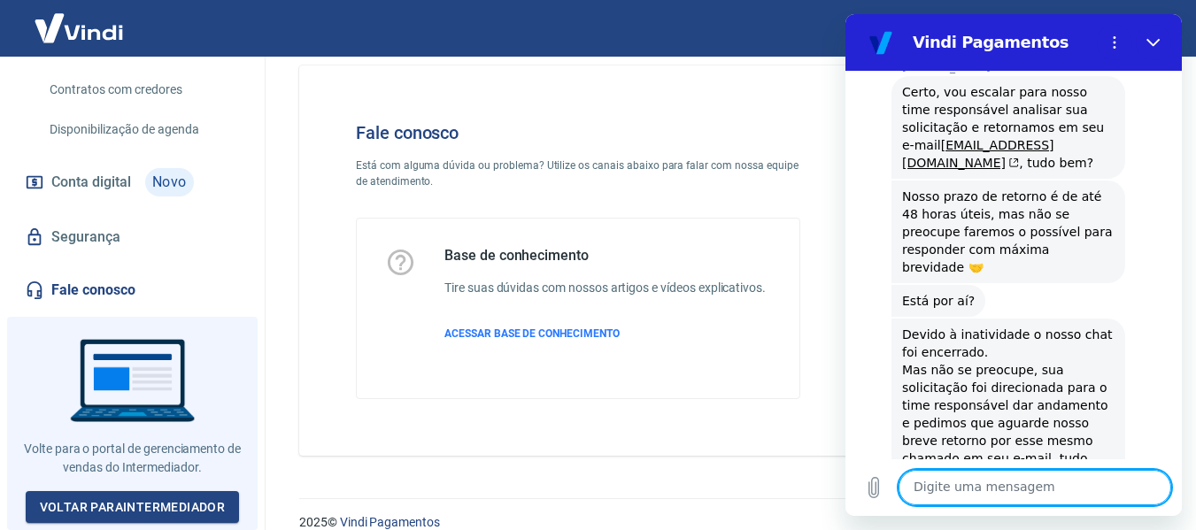
scroll to position [50, 0]
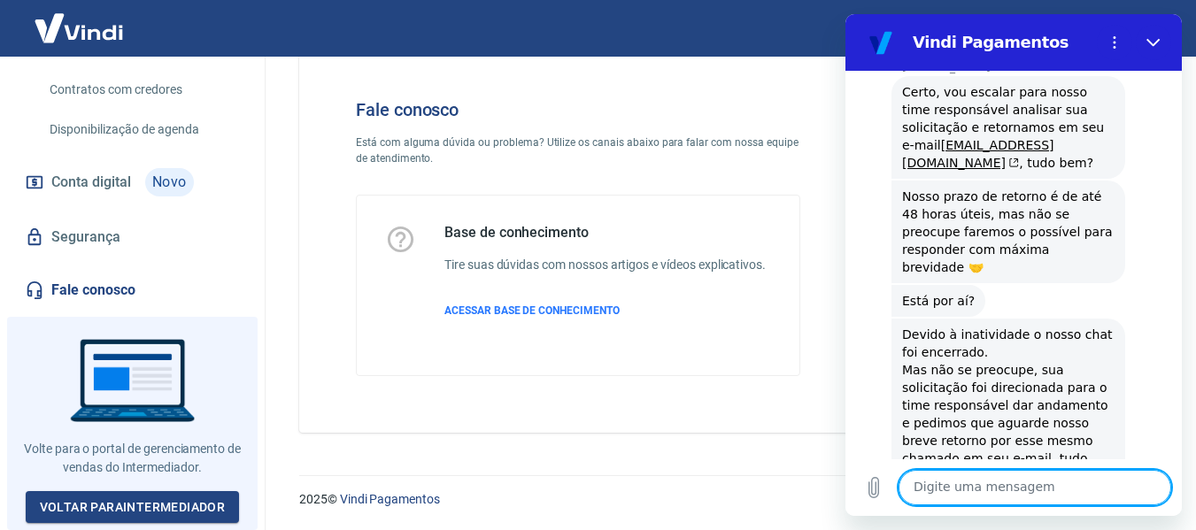
click at [990, 484] on textarea at bounding box center [1035, 487] width 273 height 35
type textarea "Oii"
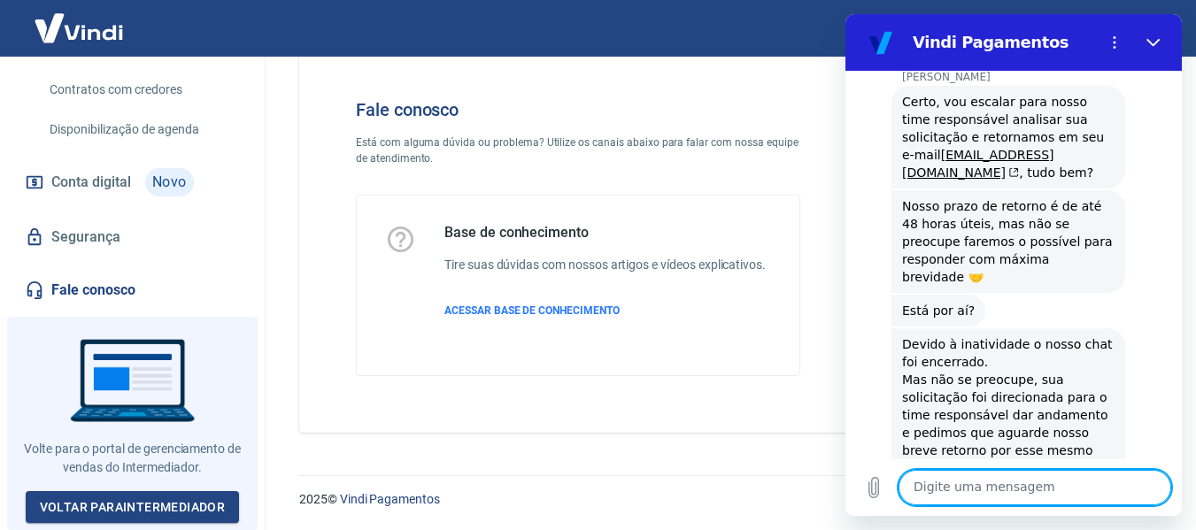
scroll to position [2013, 0]
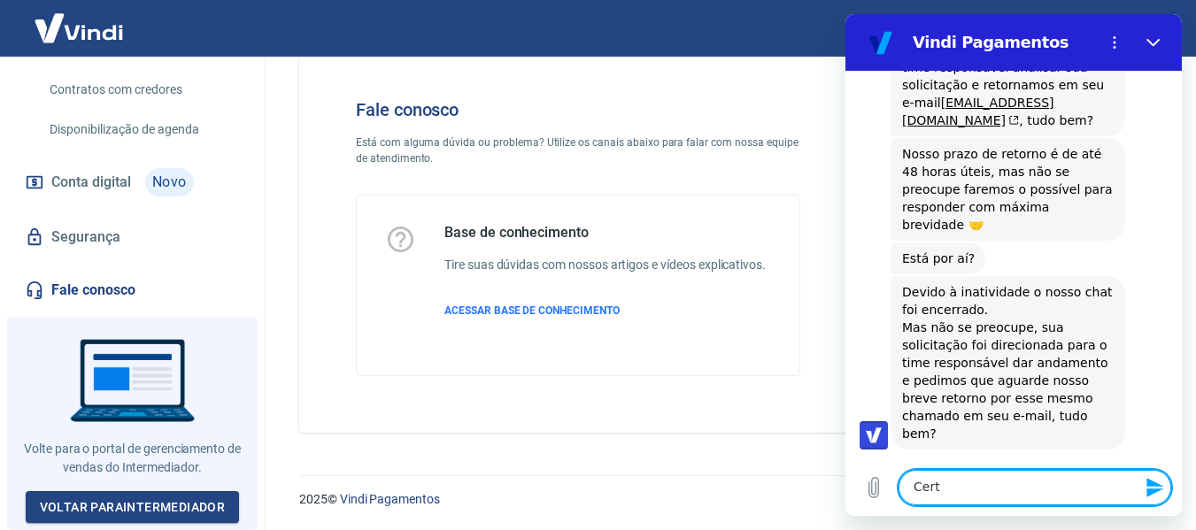
type textarea "Certo"
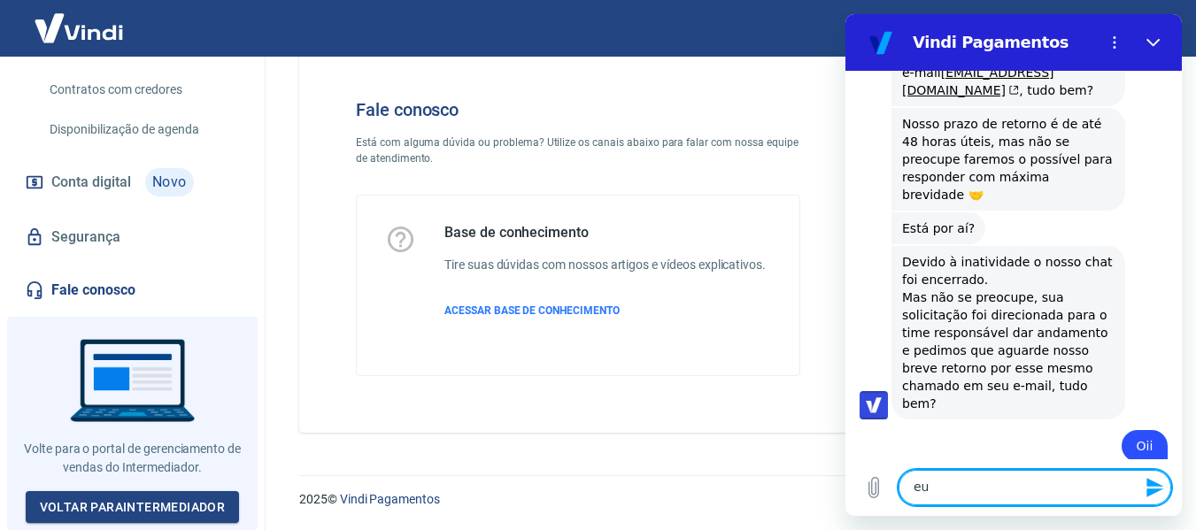
scroll to position [2047, 0]
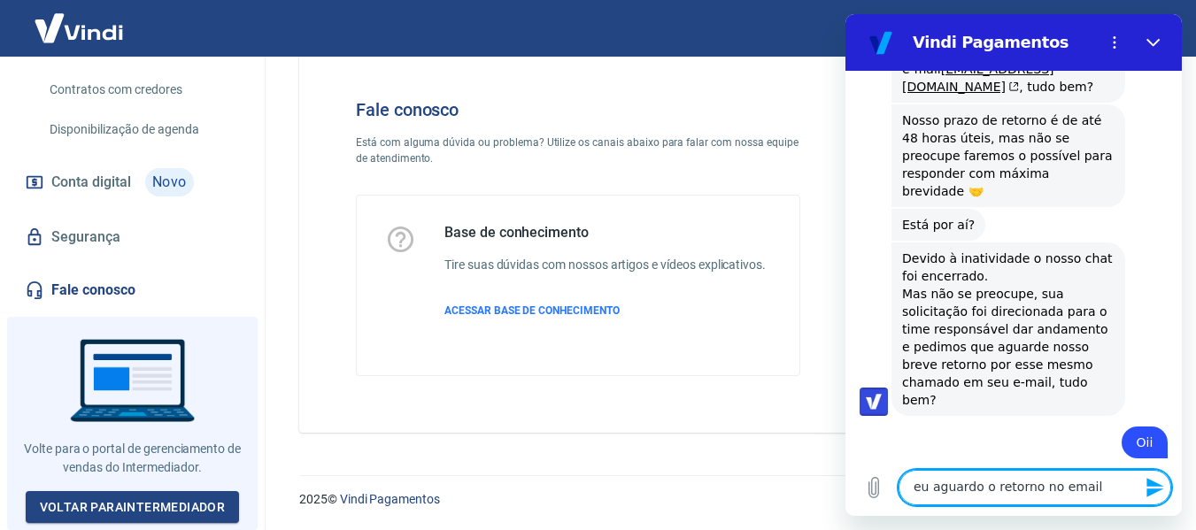
type textarea "eu aguardo o retorno no email"
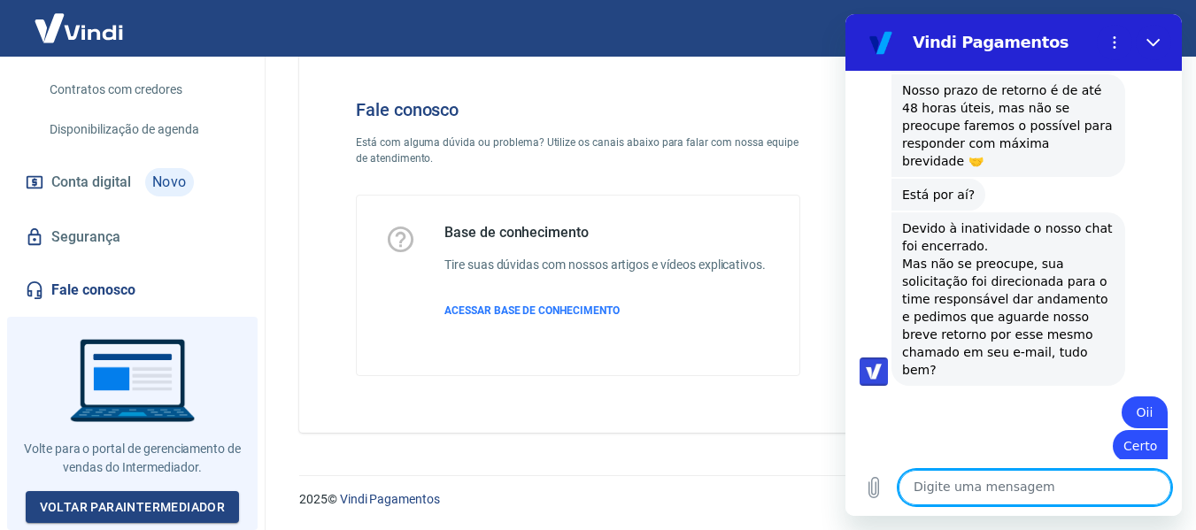
scroll to position [2080, 0]
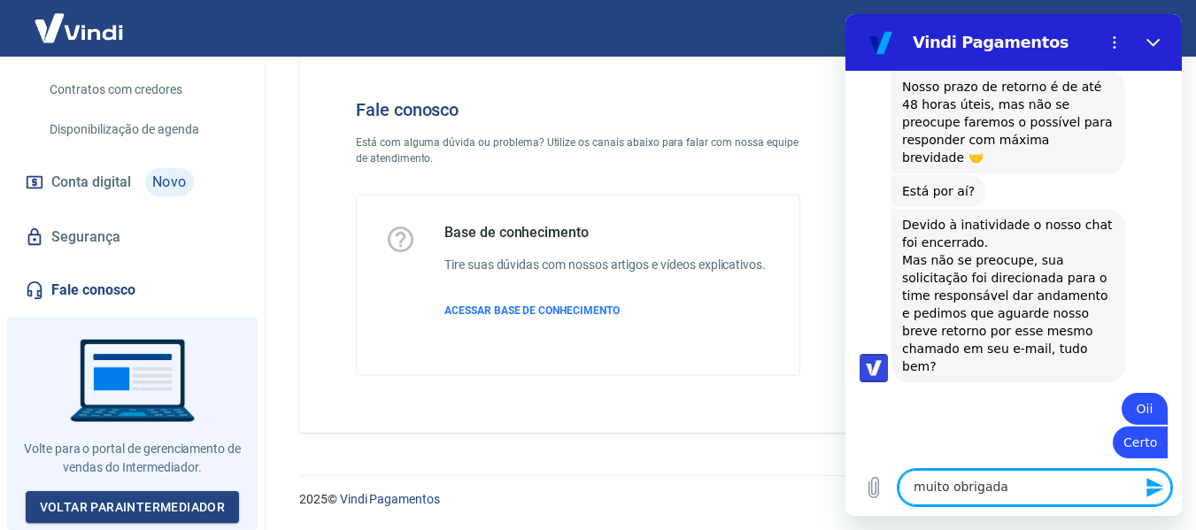
type textarea "muito obrigada"
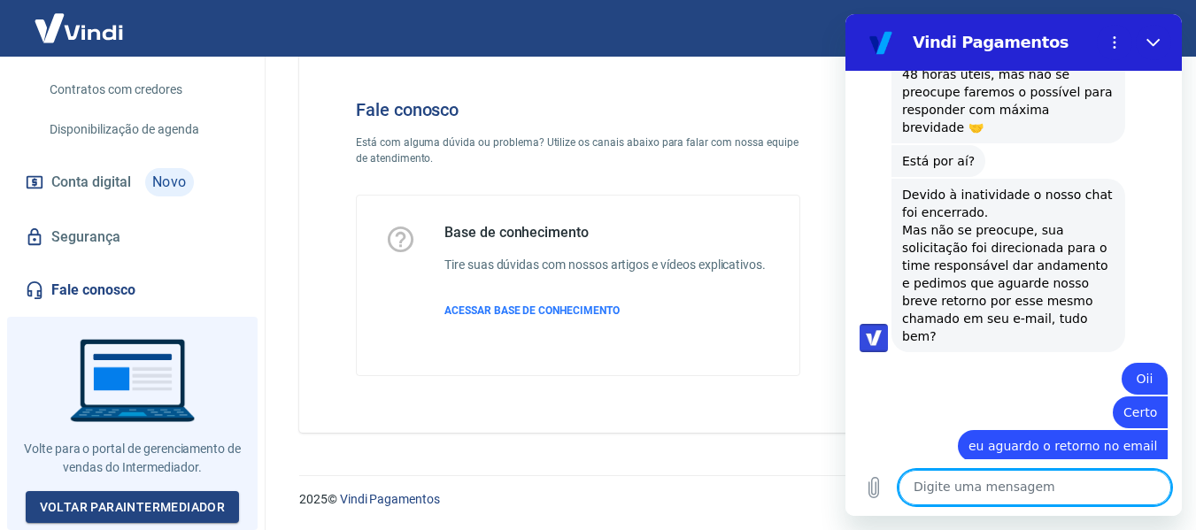
scroll to position [2114, 0]
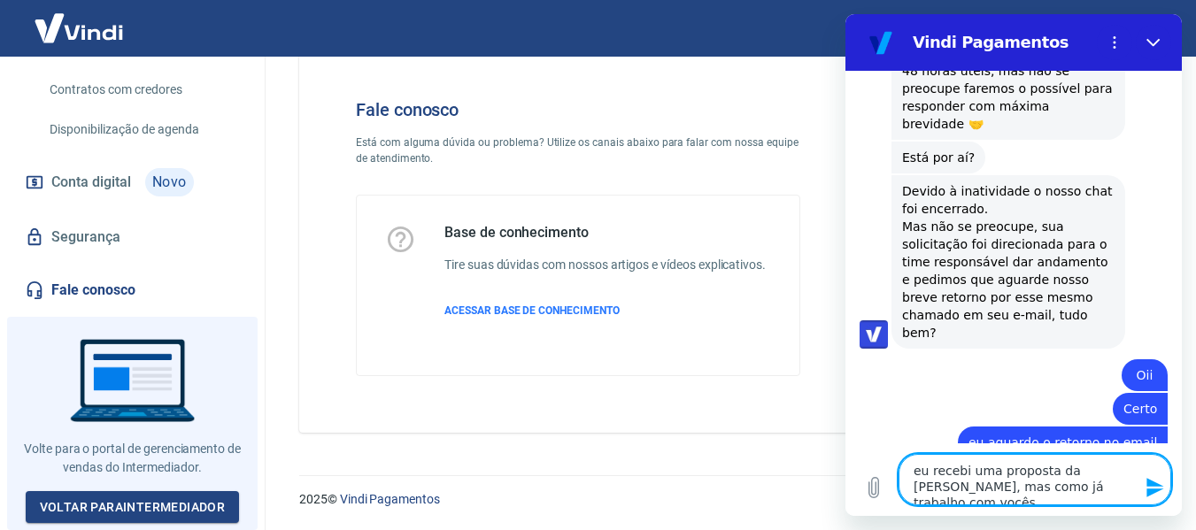
type textarea "eu recebi uma proposta da stone, mas como já trabalho com vocês"
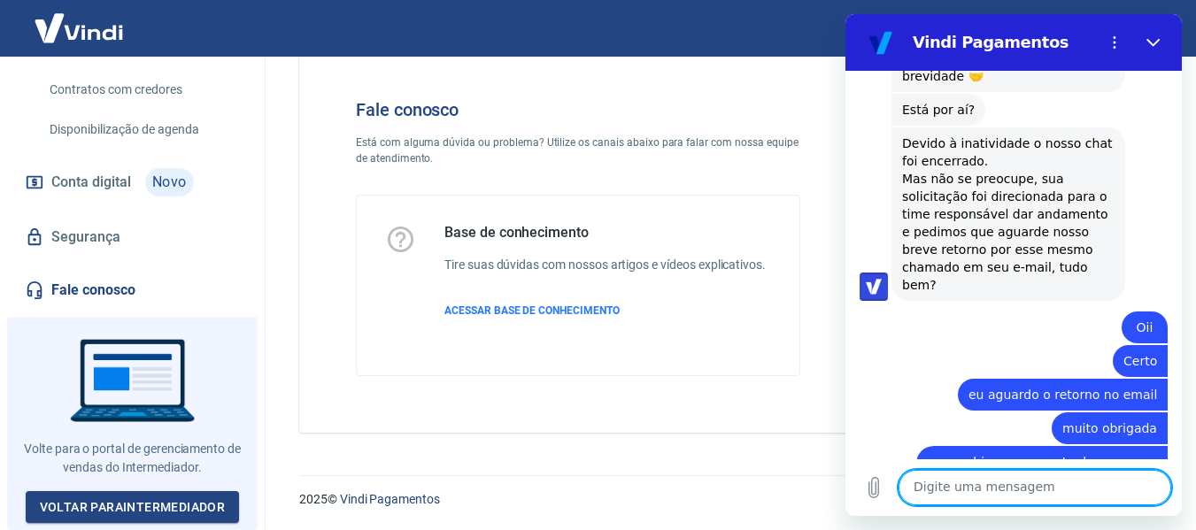
scroll to position [2165, 0]
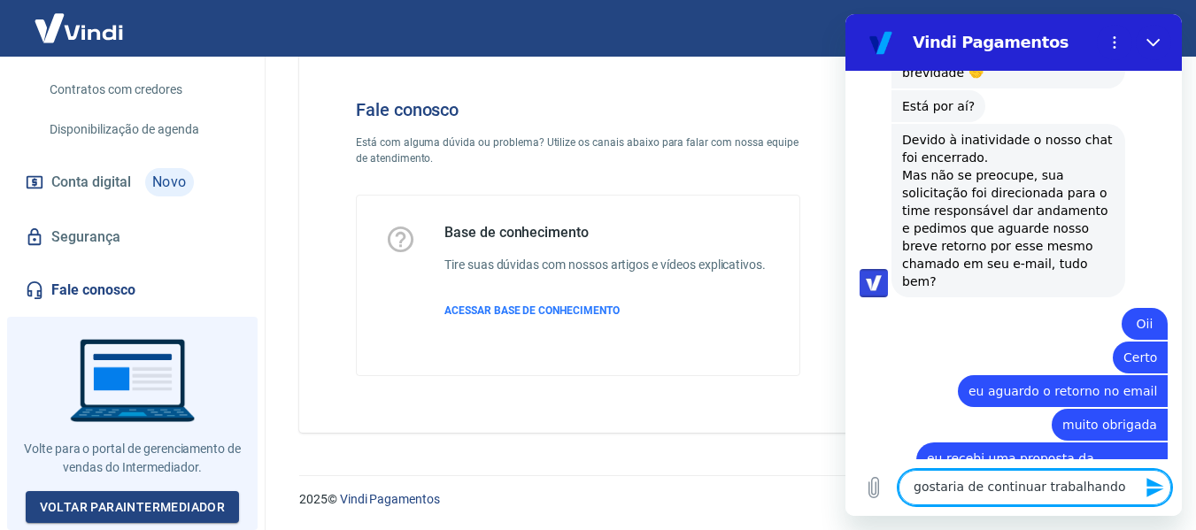
type textarea "gostaria de continuar trabalhando"
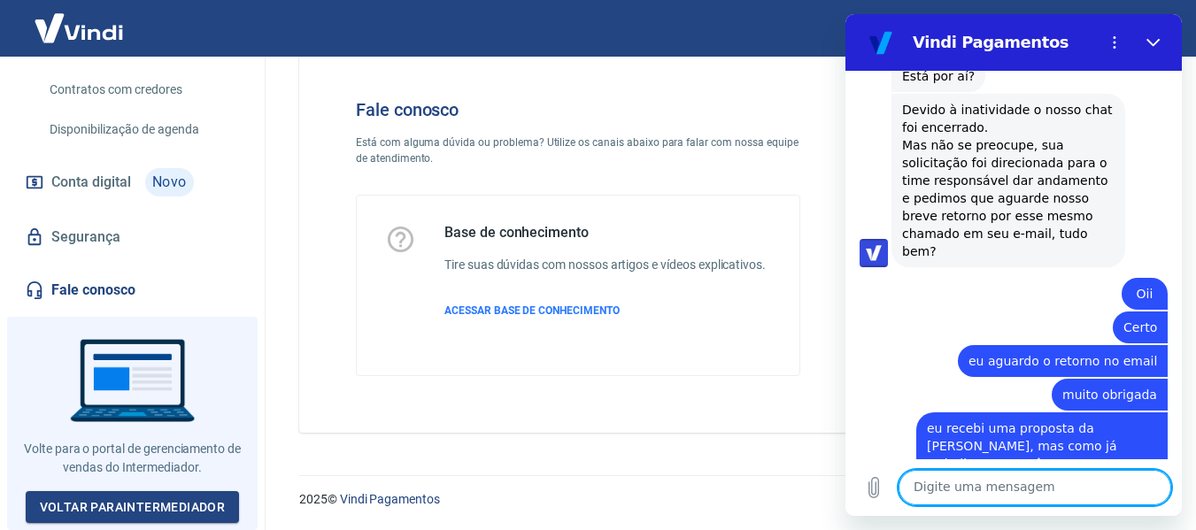
scroll to position [2199, 0]
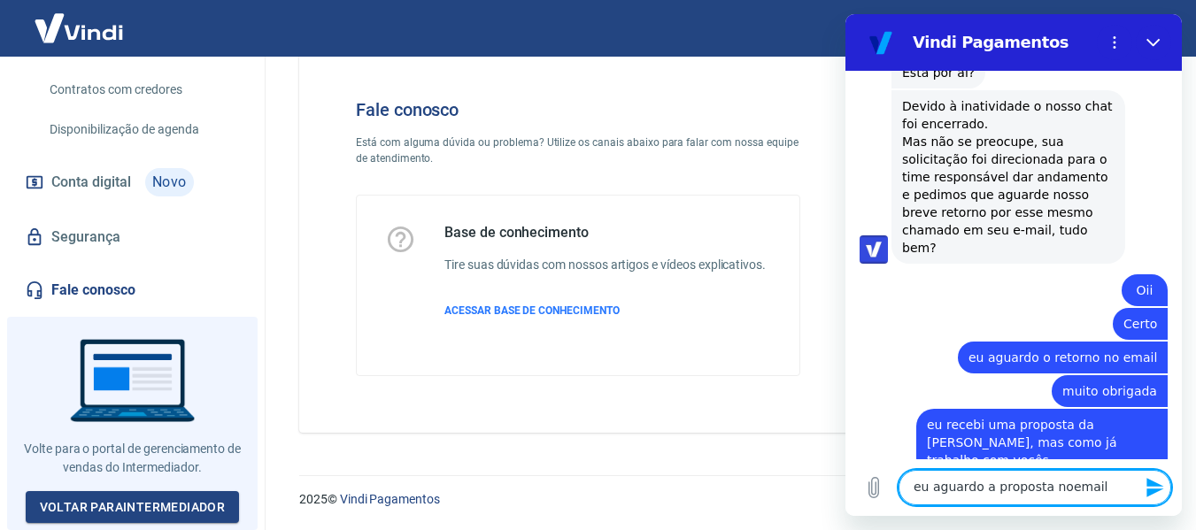
type textarea "eu aguardo a proposta no email"
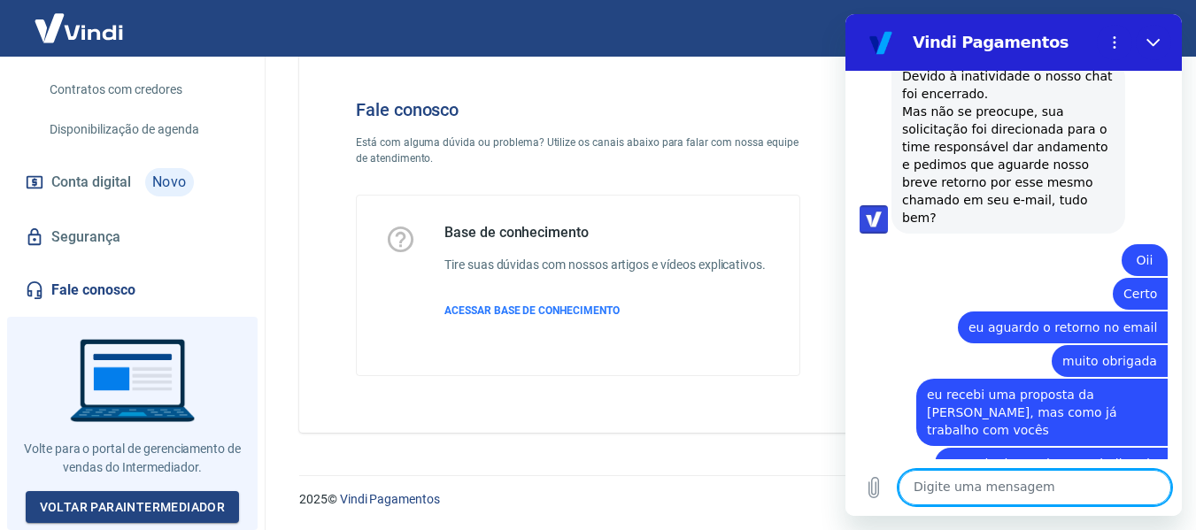
scroll to position [2233, 0]
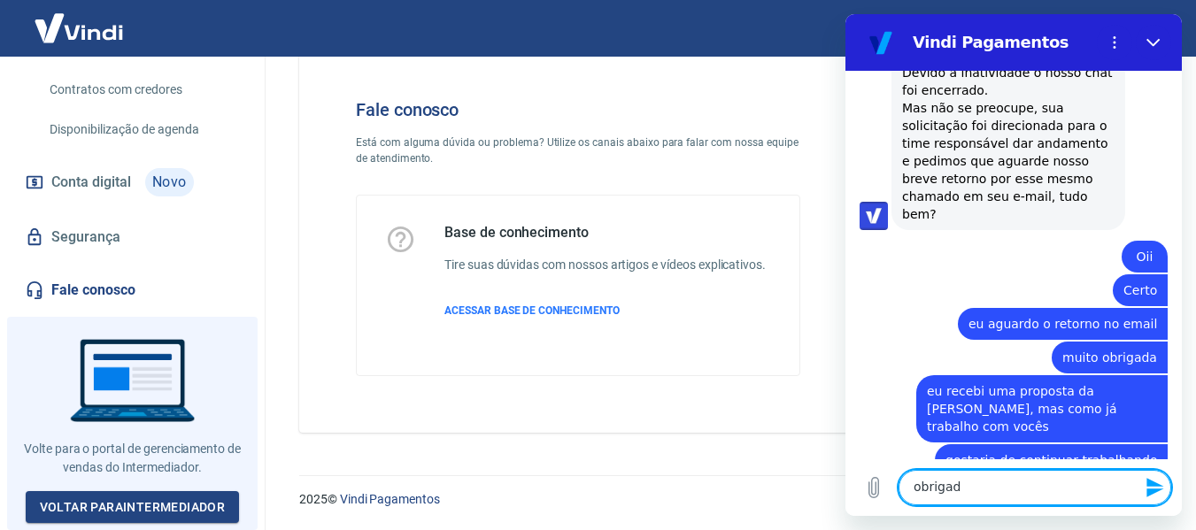
type textarea "obrigada"
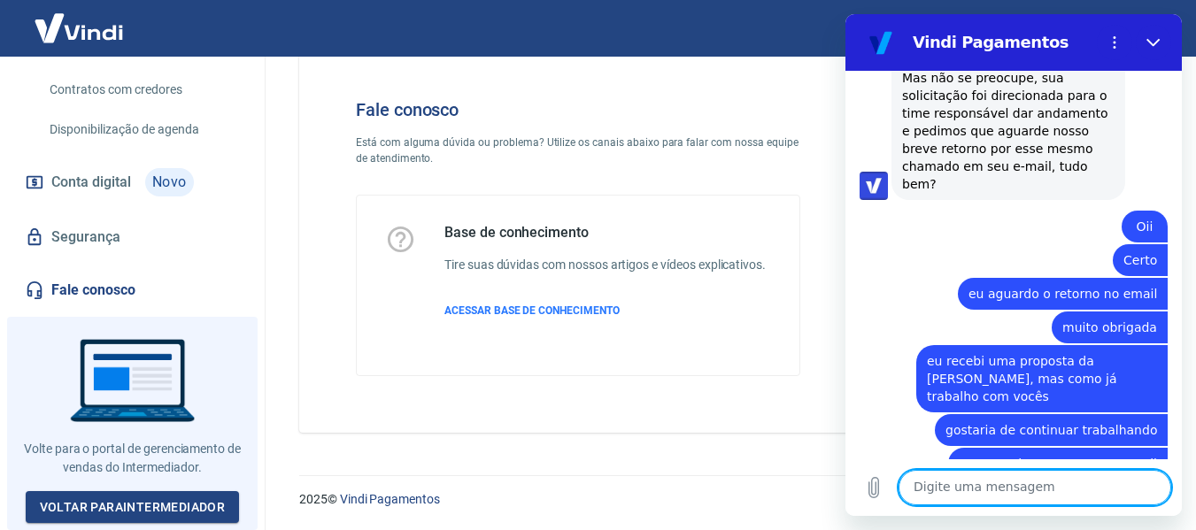
scroll to position [2266, 0]
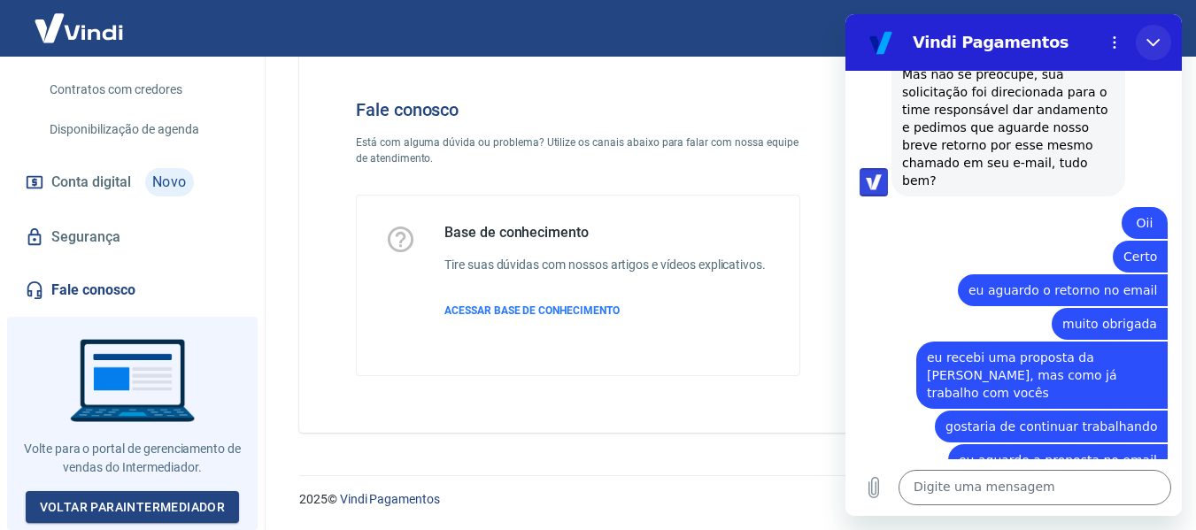
drag, startPoint x: 1150, startPoint y: 32, endPoint x: 1996, endPoint y: 48, distance: 846.5
click at [1150, 32] on button "Fechar" at bounding box center [1153, 42] width 35 height 35
